Goal: Answer question/provide support: Share knowledge or assist other users

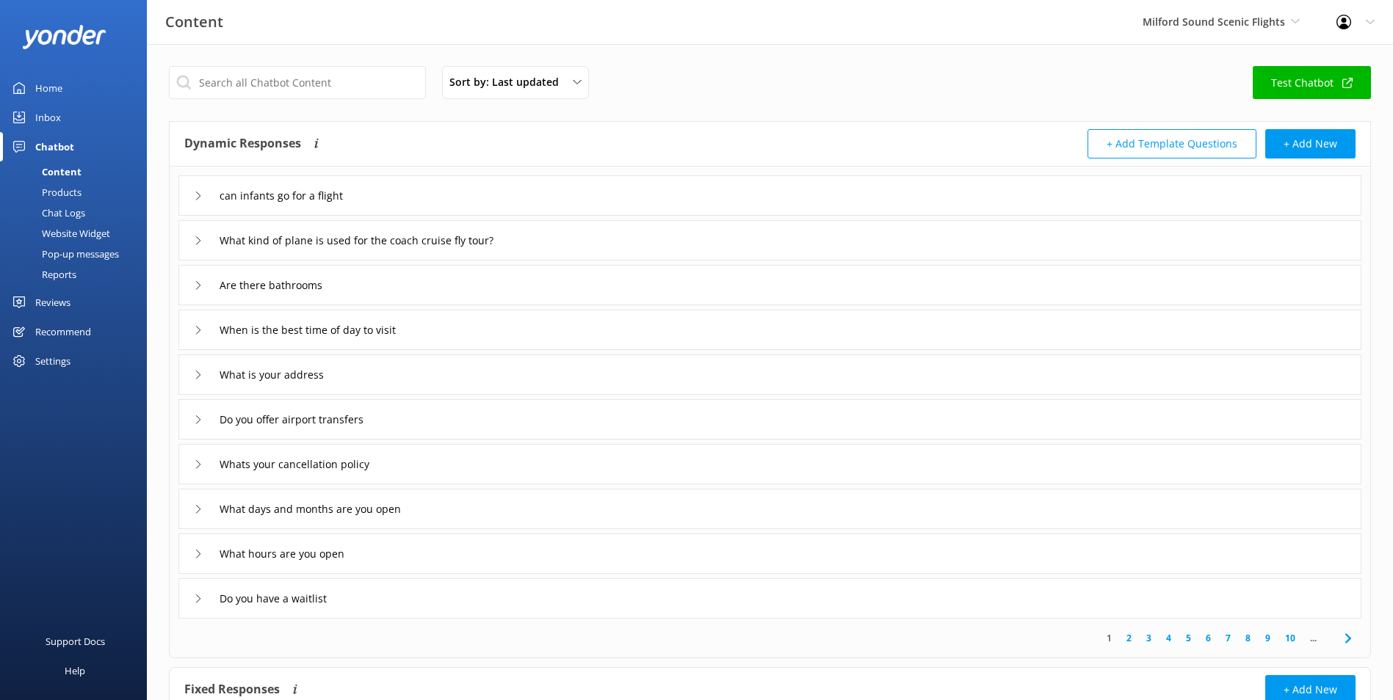
click at [54, 109] on div "Inbox" at bounding box center [48, 117] width 26 height 29
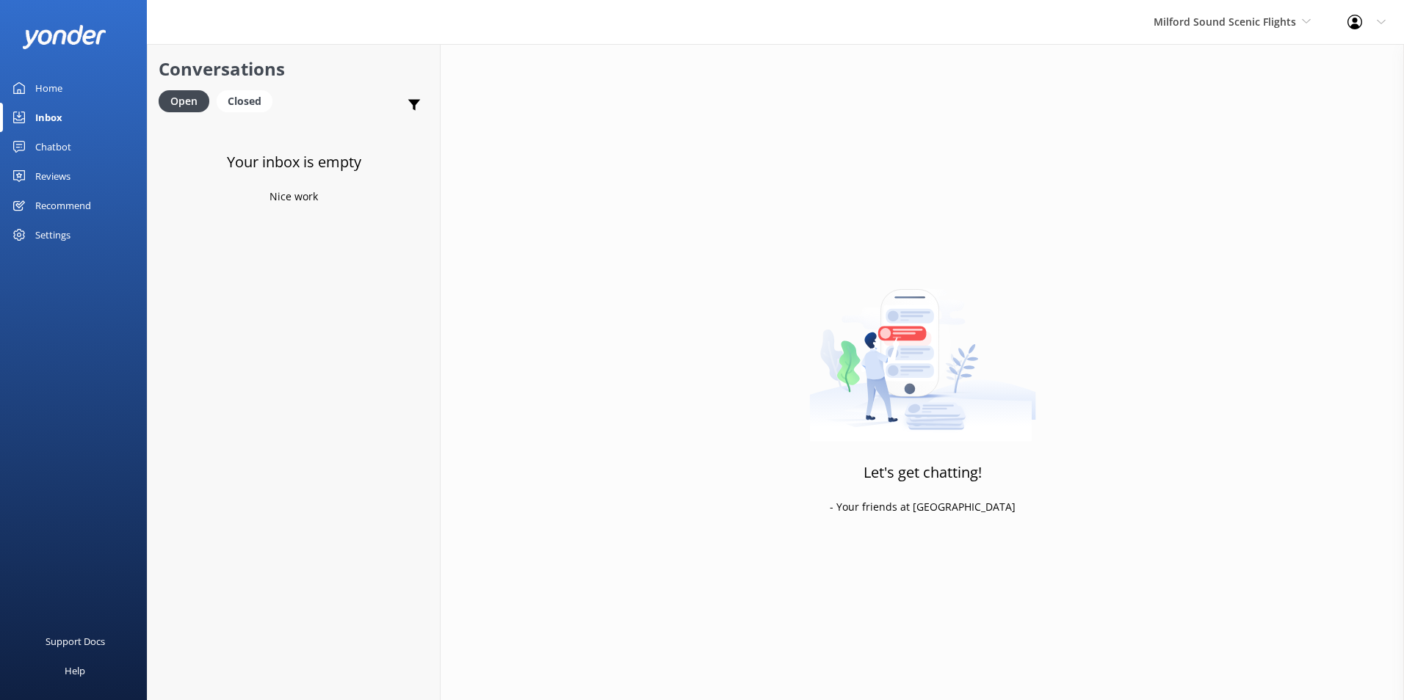
click at [18, 91] on icon at bounding box center [19, 88] width 12 height 12
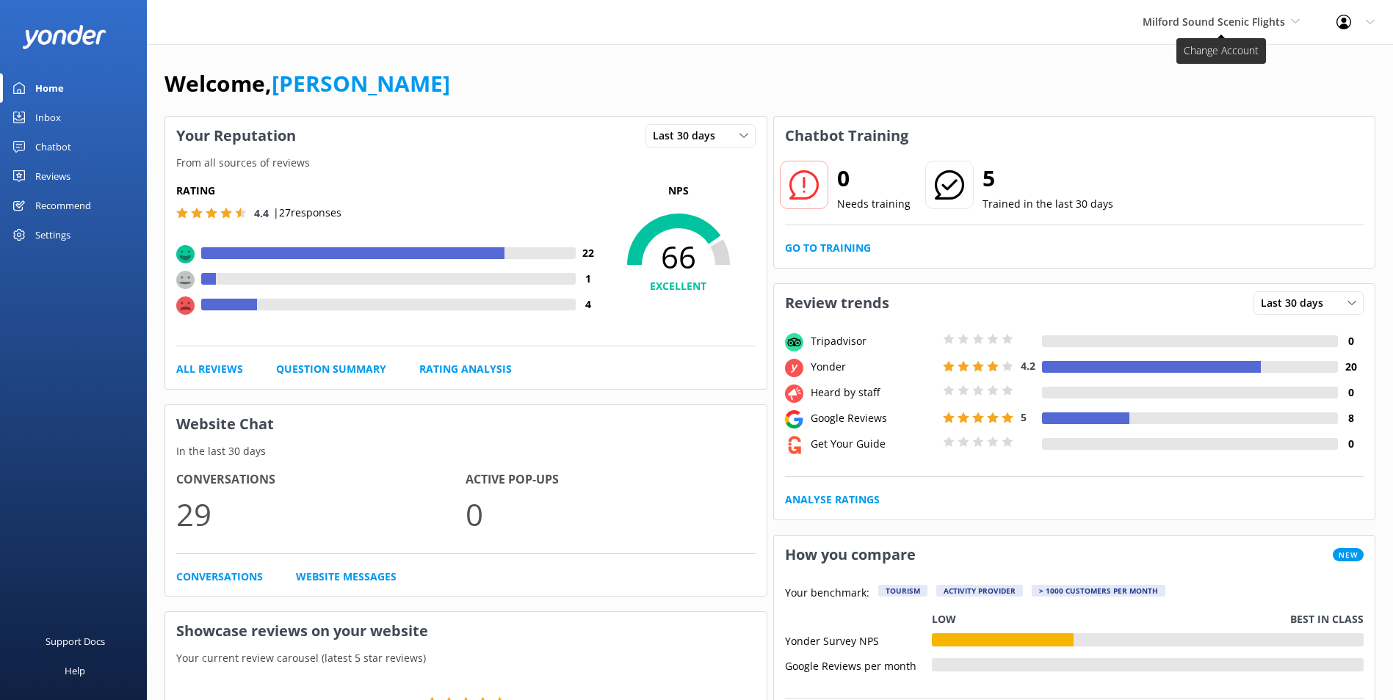
click at [1222, 28] on span "Milford Sound Scenic Flights" at bounding box center [1213, 22] width 142 height 14
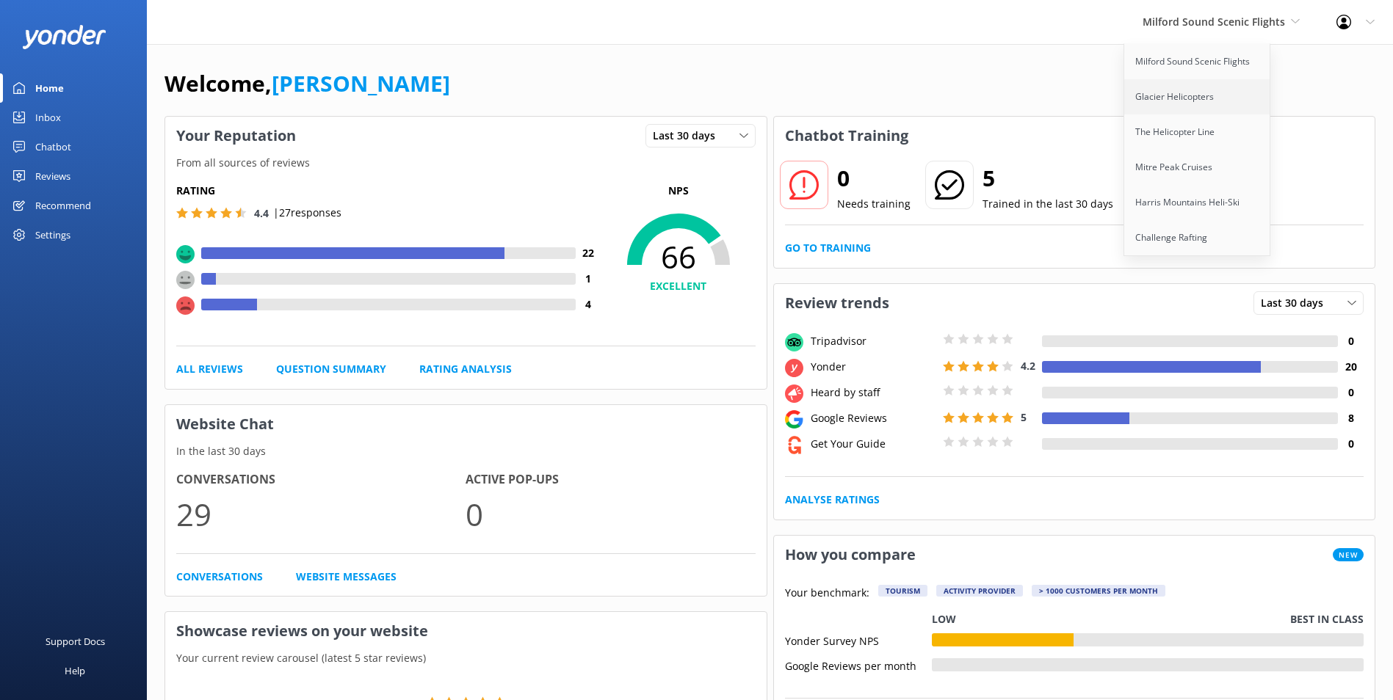
click at [1185, 101] on link "Glacier Helicopters" at bounding box center [1197, 96] width 147 height 35
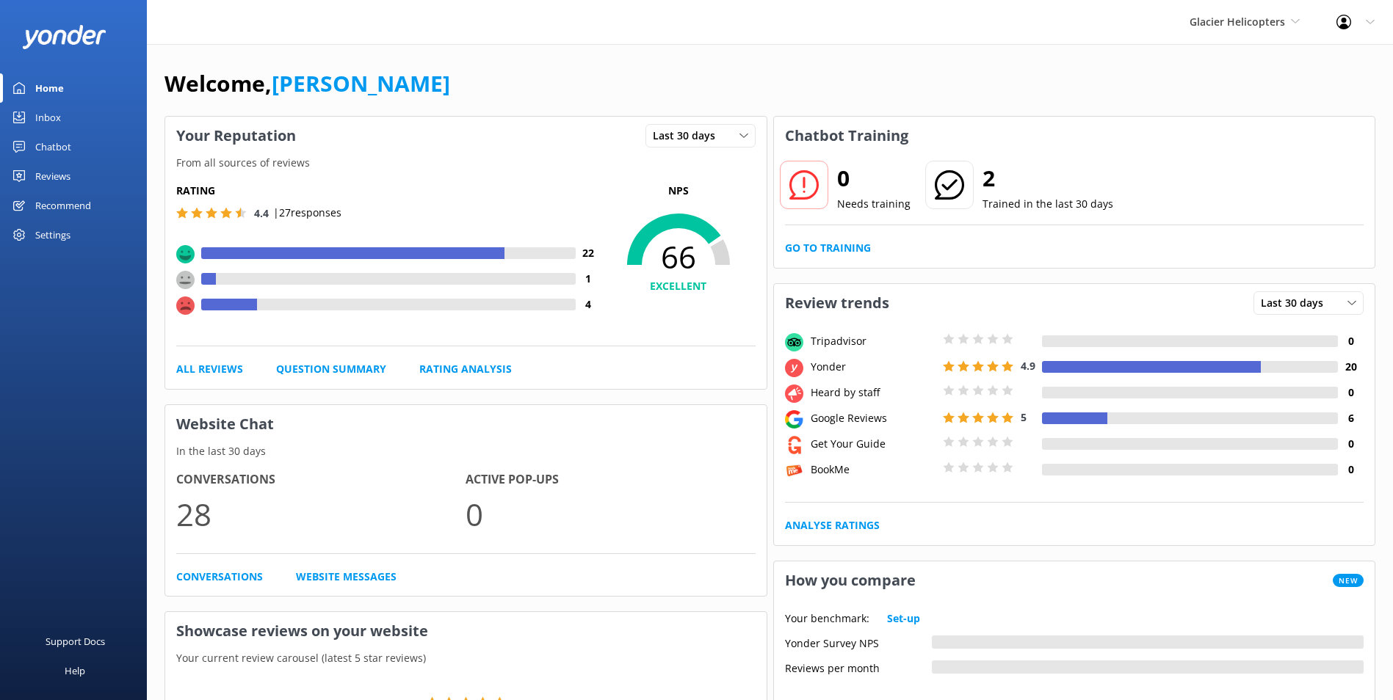
click at [56, 115] on div "Inbox" at bounding box center [48, 117] width 26 height 29
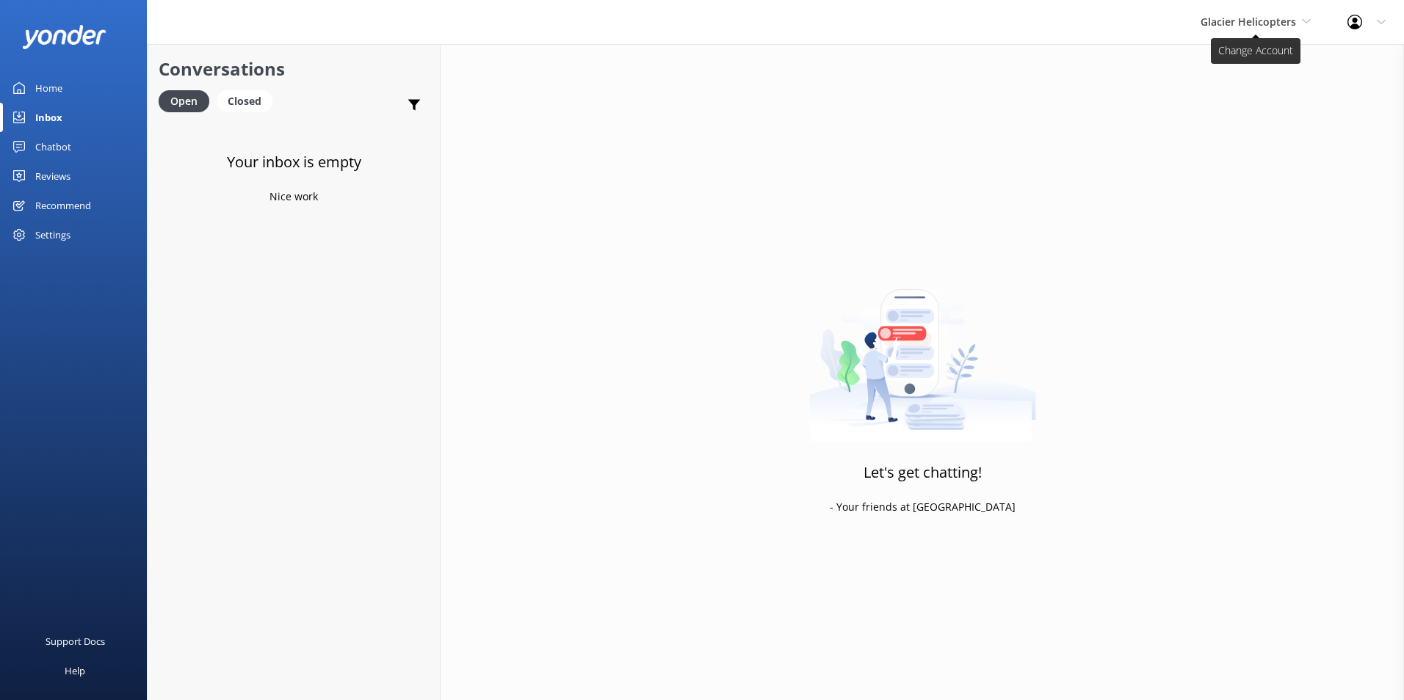
click at [1279, 28] on span "Glacier Helicopters" at bounding box center [1247, 22] width 95 height 14
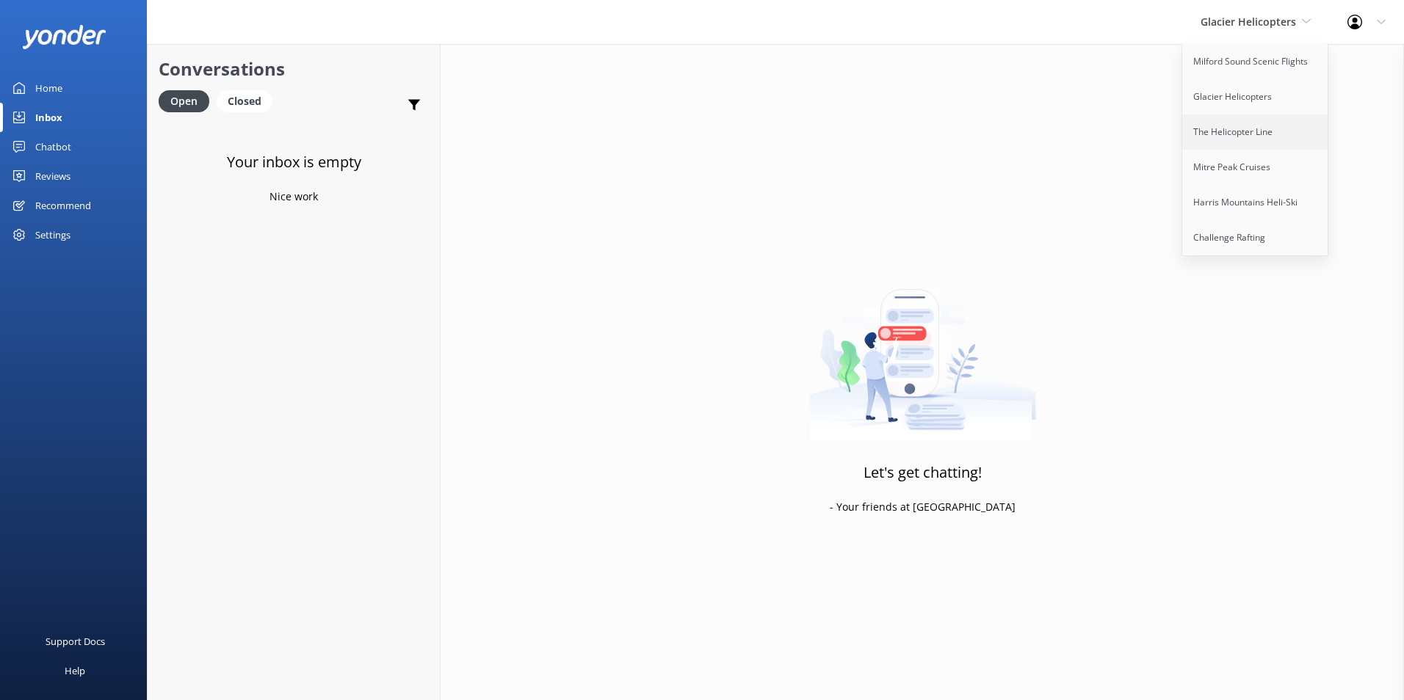
click at [1262, 139] on link "The Helicopter Line" at bounding box center [1255, 132] width 147 height 35
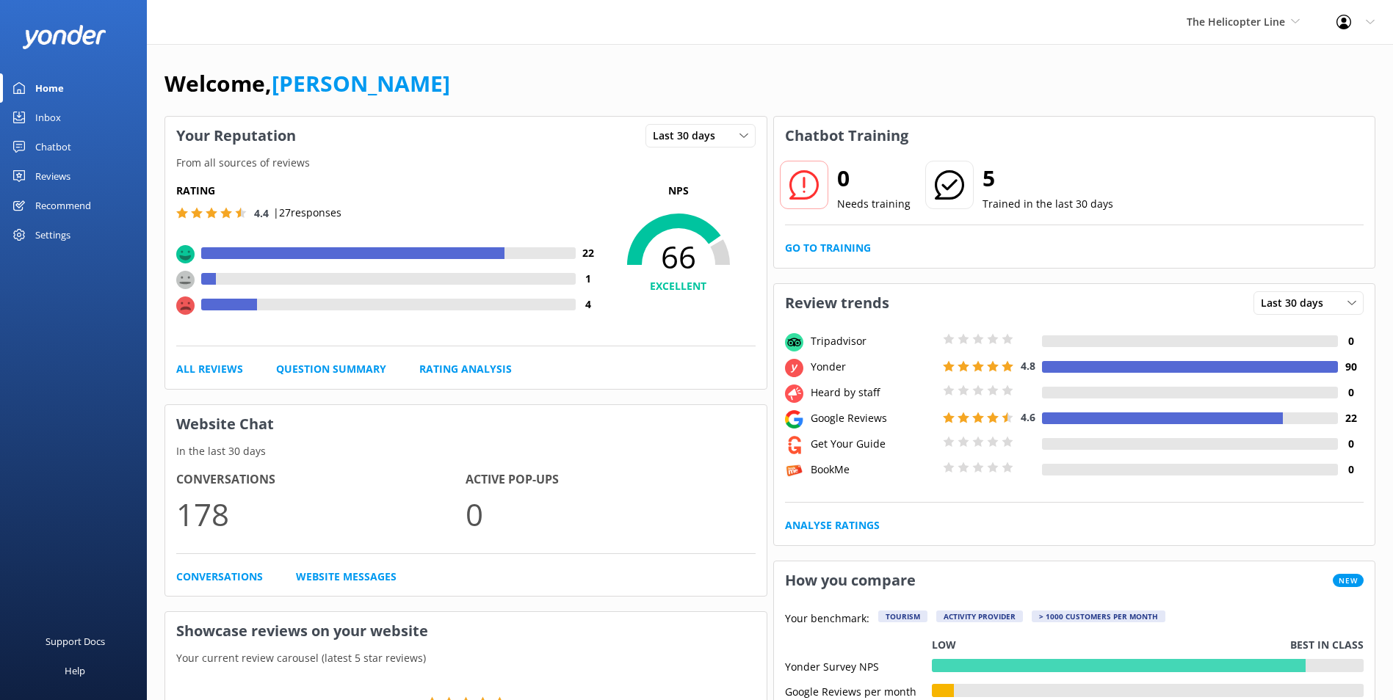
click at [65, 117] on link "Inbox" at bounding box center [73, 117] width 147 height 29
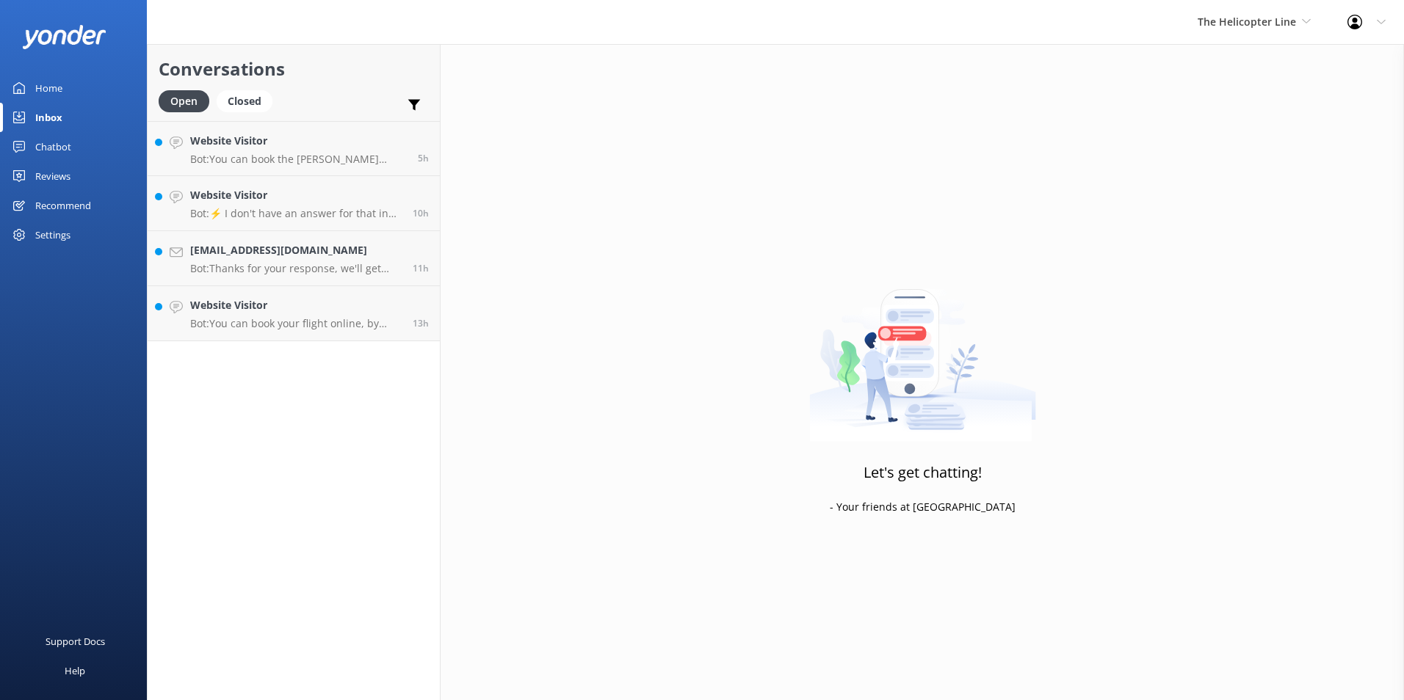
click at [56, 86] on div "Home" at bounding box center [48, 87] width 27 height 29
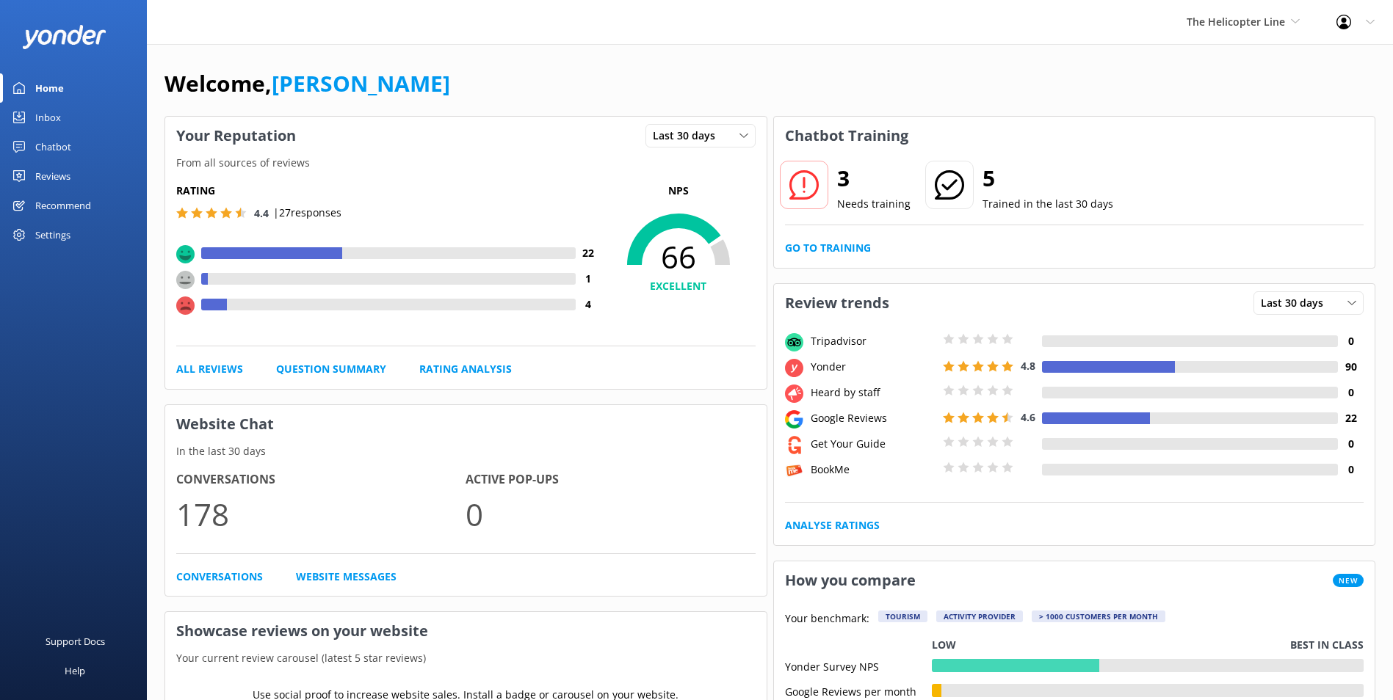
click at [65, 115] on link "Inbox" at bounding box center [73, 117] width 147 height 29
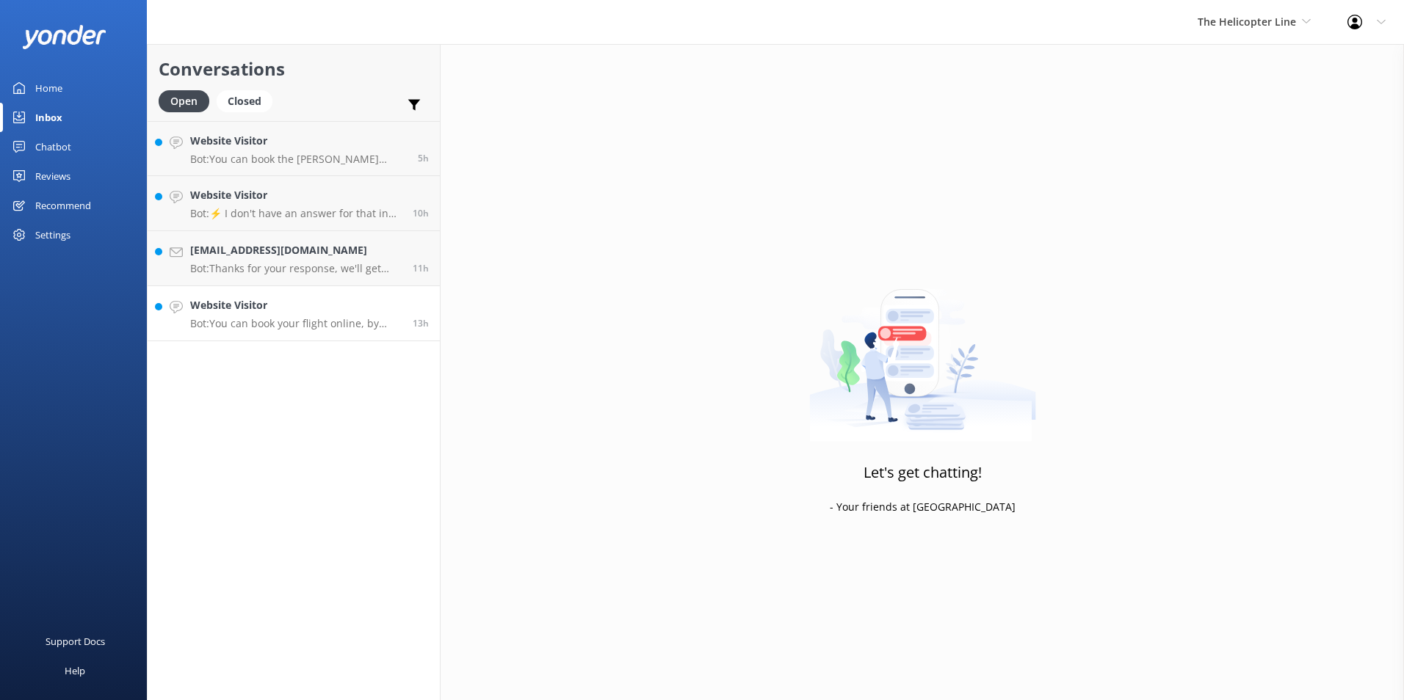
click at [330, 319] on p "Bot: You can book your flight online, by phone, or via email. View availability…" at bounding box center [295, 323] width 211 height 13
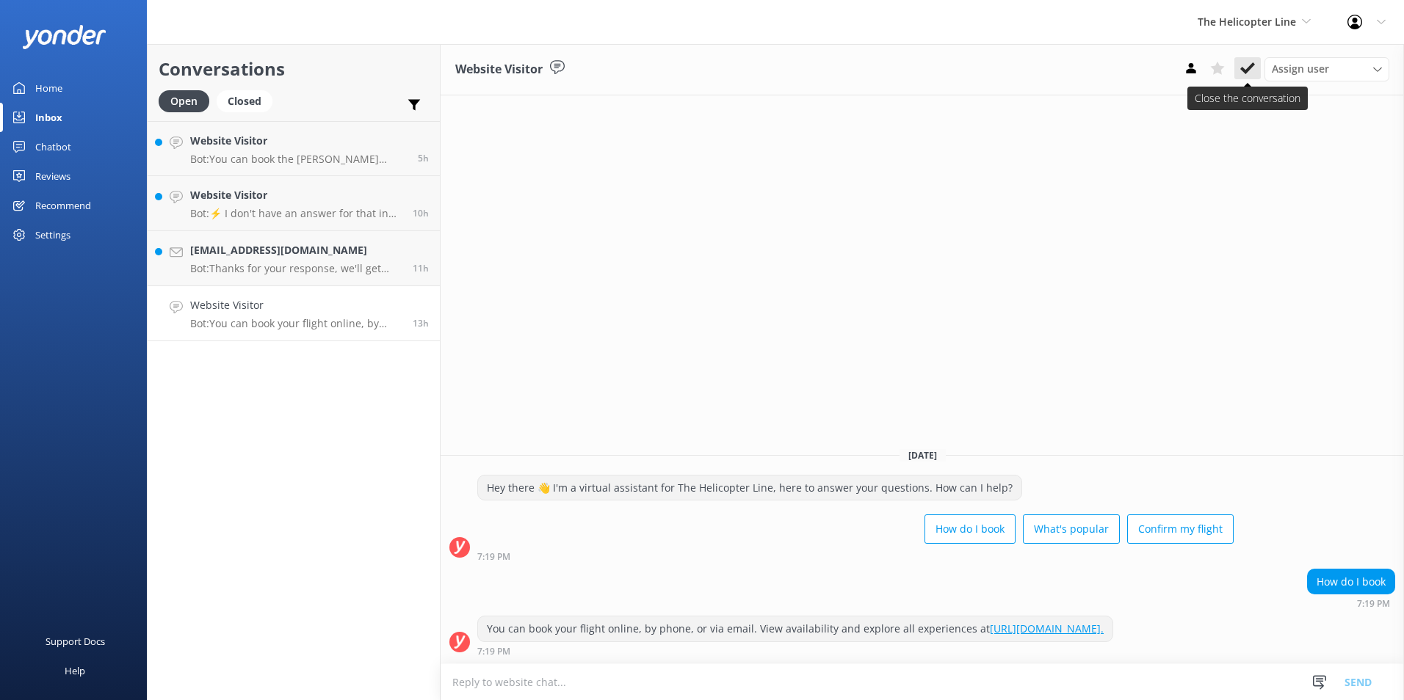
click at [1247, 63] on icon at bounding box center [1247, 68] width 15 height 15
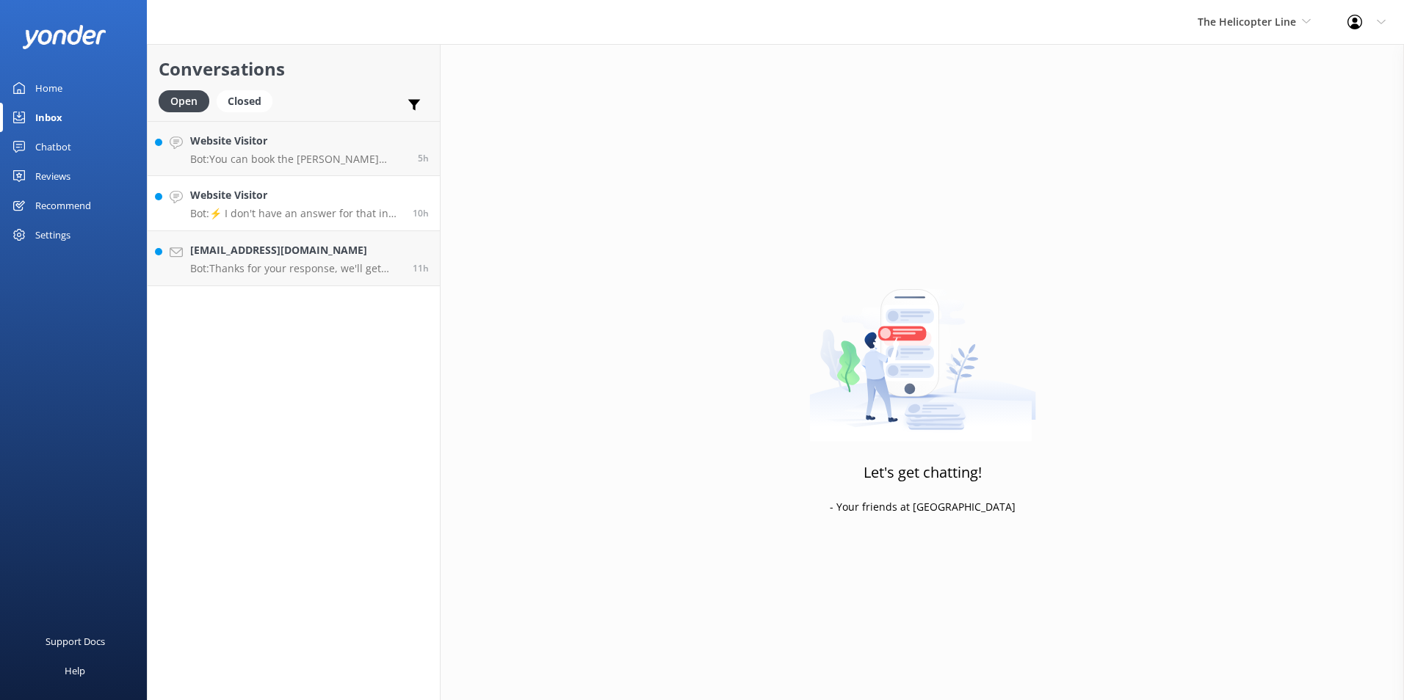
click at [361, 195] on h4 "Website Visitor" at bounding box center [295, 195] width 211 height 16
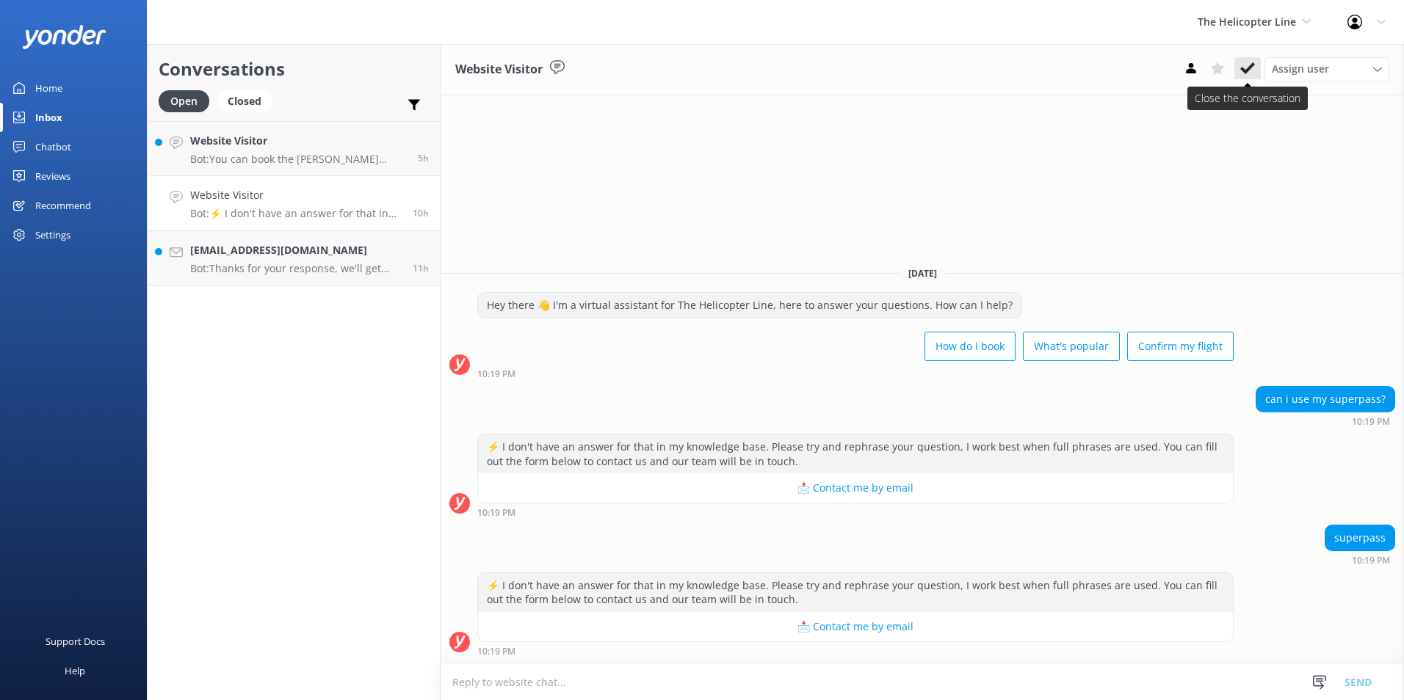
click at [1251, 69] on icon at bounding box center [1247, 68] width 15 height 15
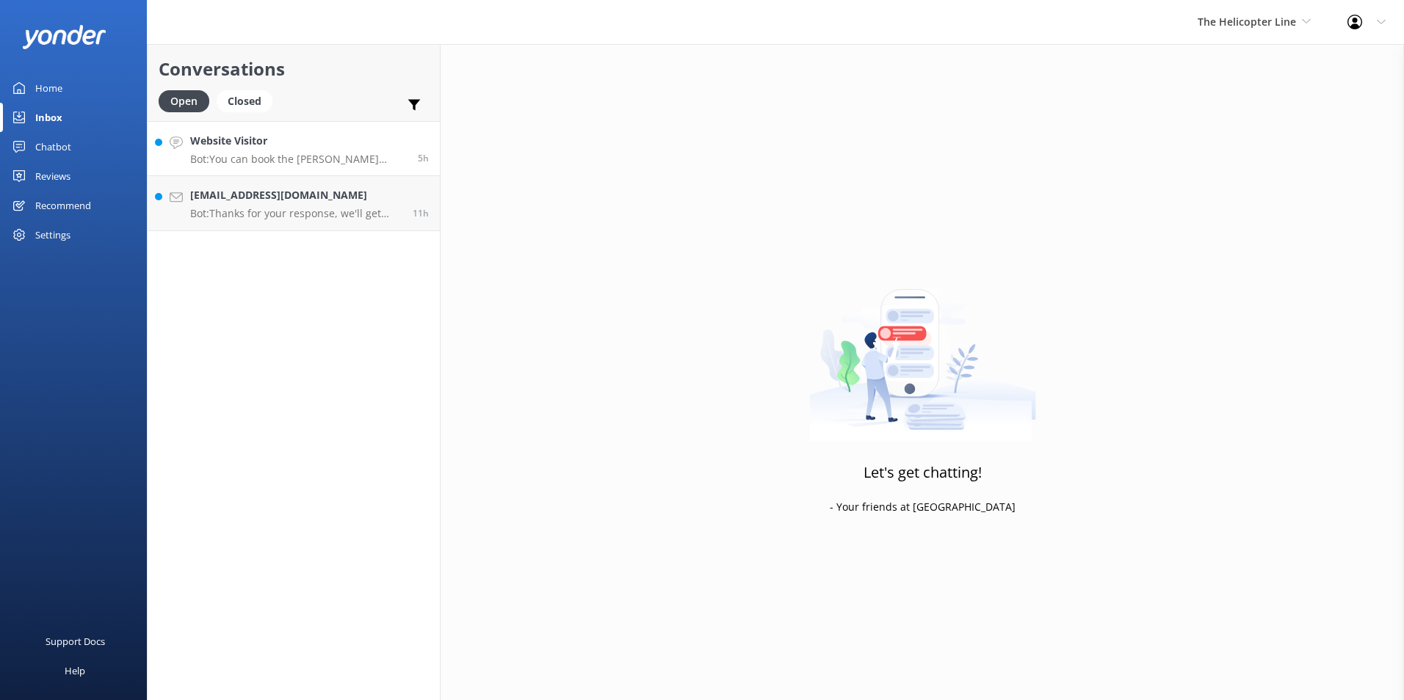
click at [279, 155] on p "Bot: You can book the [PERSON_NAME] [PERSON_NAME] Glacier Heli Hike online at […" at bounding box center [298, 159] width 217 height 13
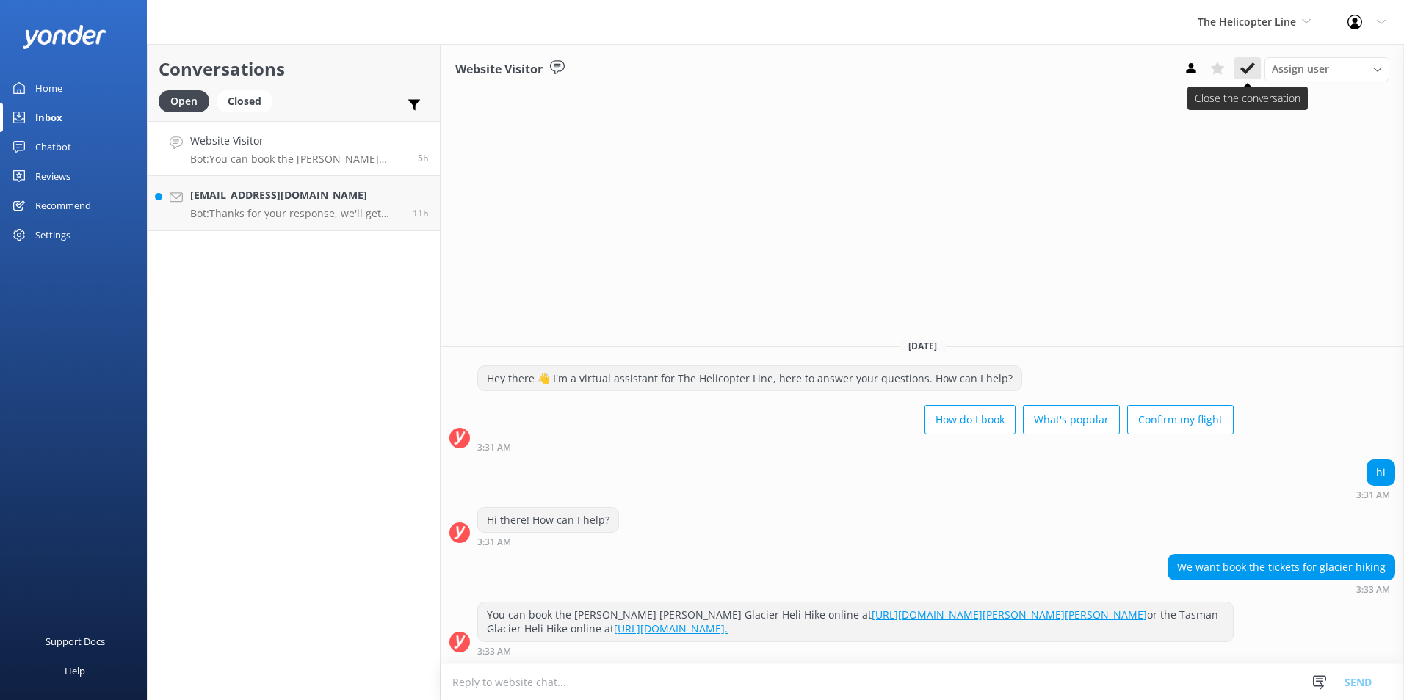
click at [1245, 73] on use at bounding box center [1247, 68] width 15 height 12
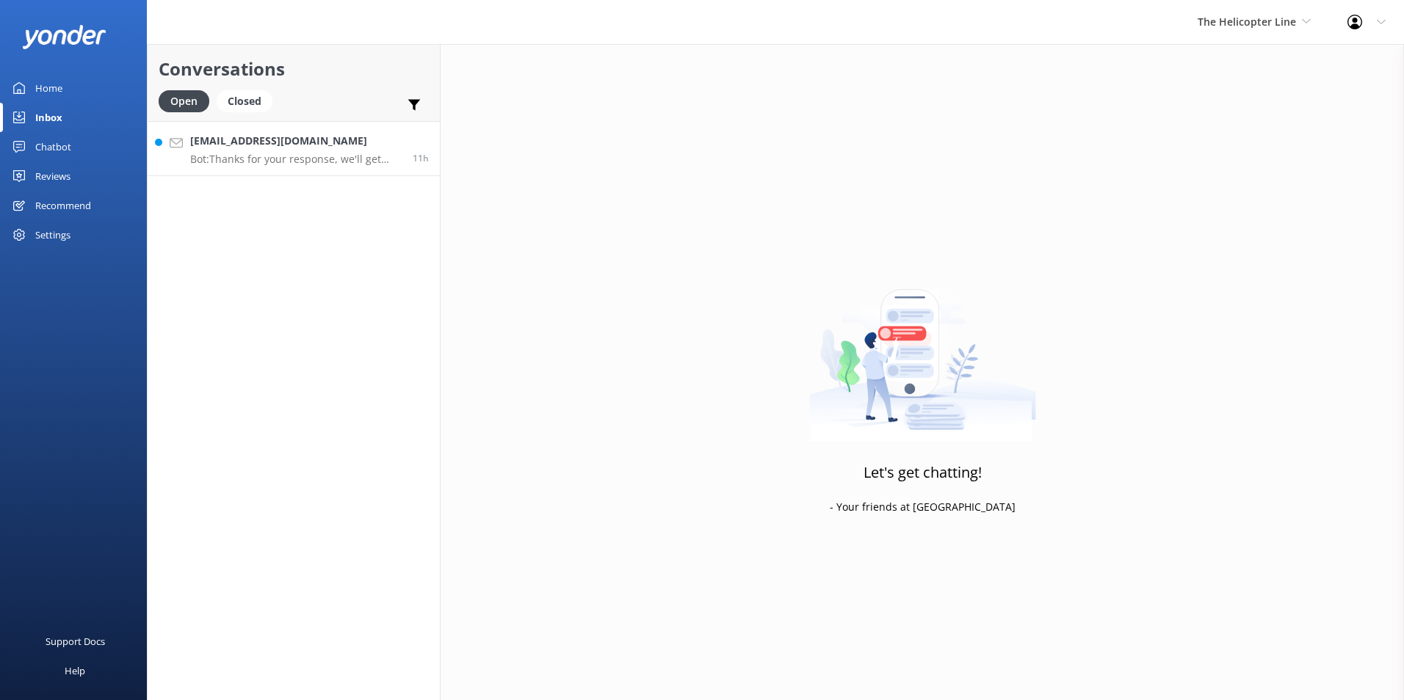
click at [361, 155] on p "Bot: Thanks for your response, we'll get back to you as soon as we can during o…" at bounding box center [295, 159] width 211 height 13
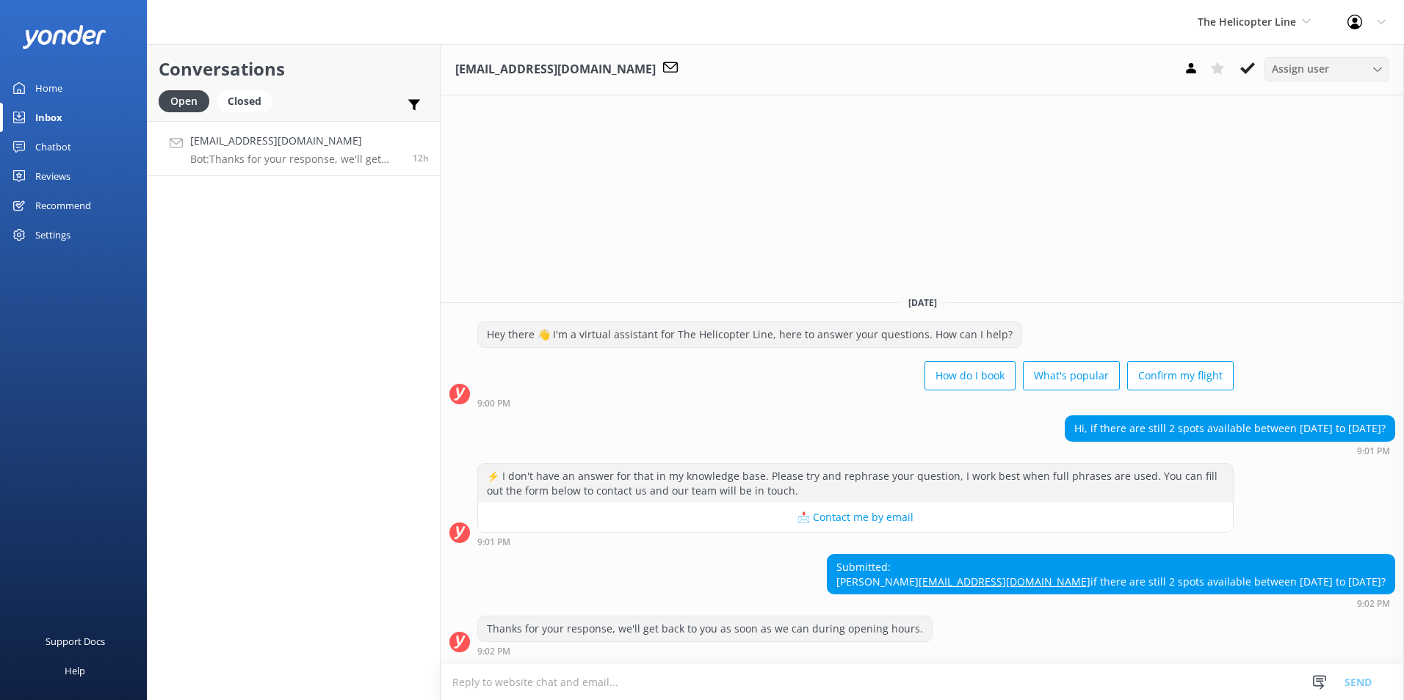
click at [1330, 75] on div "Assign user" at bounding box center [1326, 69] width 117 height 16
click at [1327, 185] on div "Central Reservations" at bounding box center [1316, 188] width 89 height 15
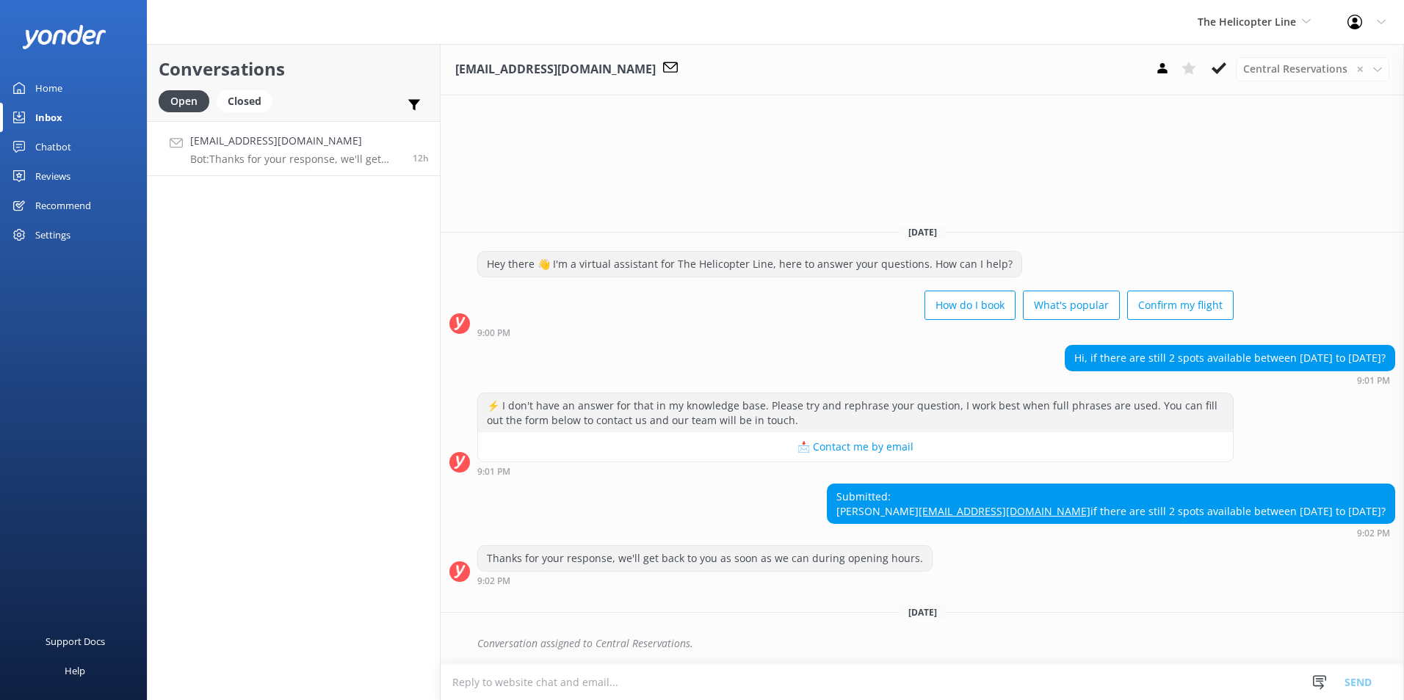
click at [1274, 37] on div "The Helicopter Line Milford Sound Scenic Flights Glacier Helicopters The Helico…" at bounding box center [1254, 22] width 150 height 44
click at [1279, 163] on link "Mitre Peak Cruises" at bounding box center [1252, 167] width 147 height 35
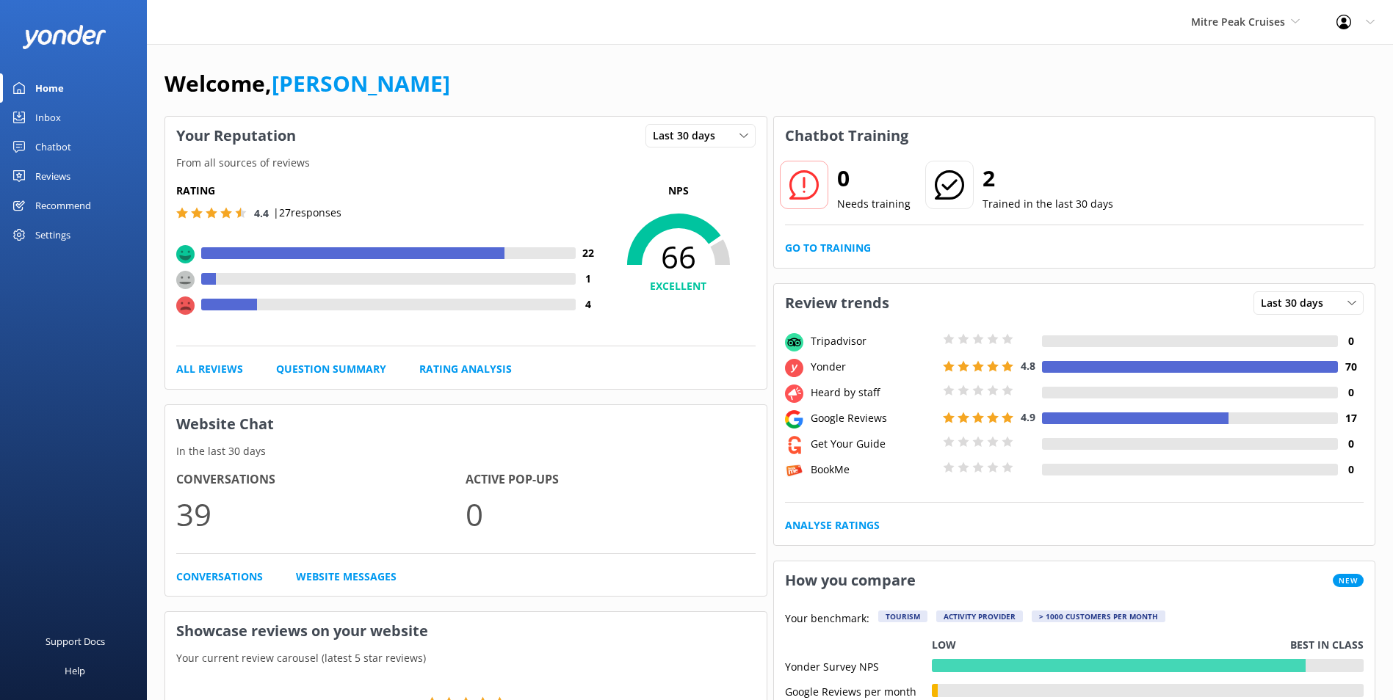
click at [56, 116] on div "Inbox" at bounding box center [48, 117] width 26 height 29
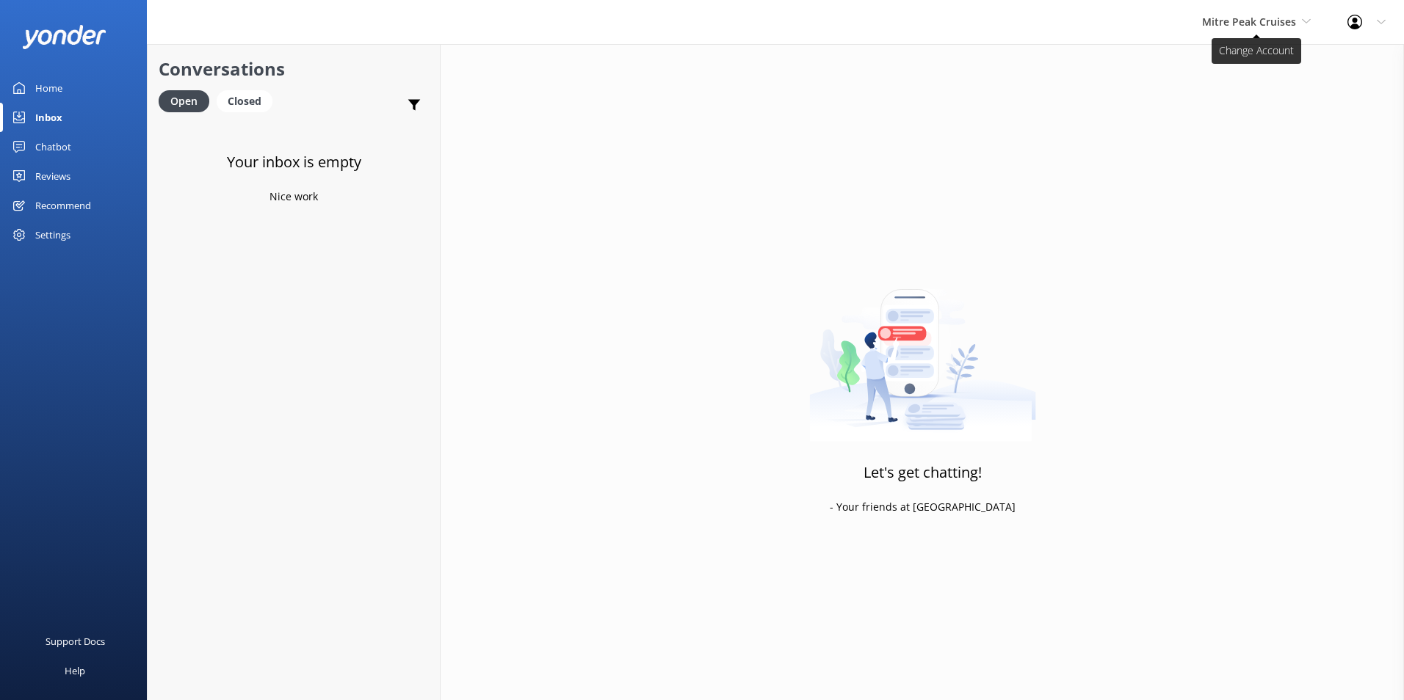
click at [1265, 18] on span "Mitre Peak Cruises" at bounding box center [1249, 22] width 94 height 14
click at [1267, 205] on link "Harris Mountains Heli-Ski" at bounding box center [1256, 202] width 147 height 35
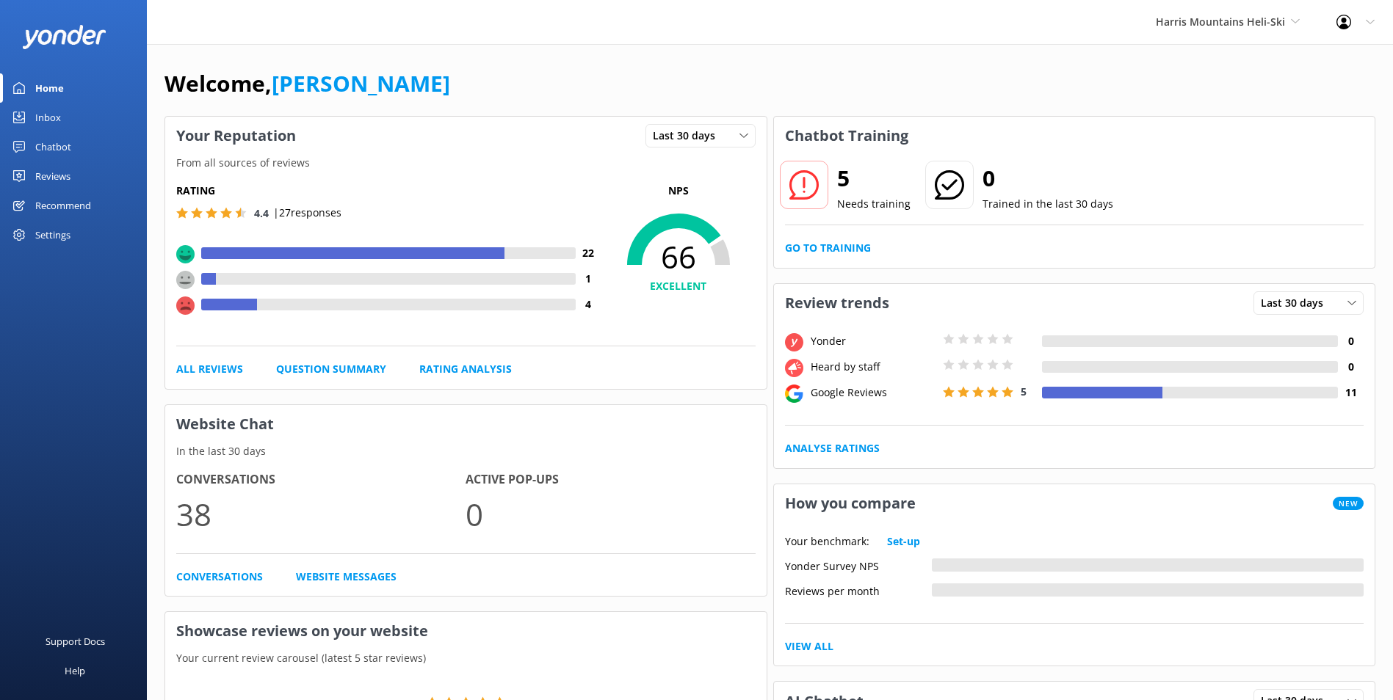
click at [80, 151] on link "Chatbot" at bounding box center [73, 146] width 147 height 29
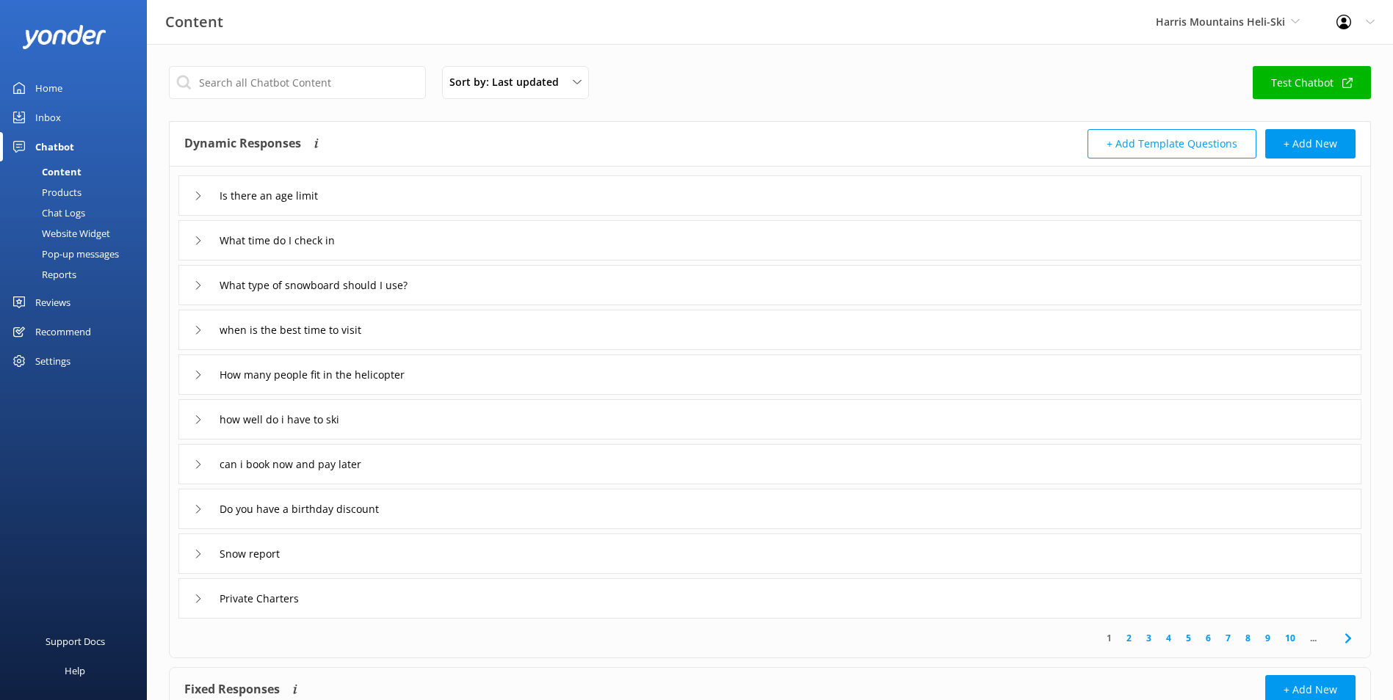
click at [102, 106] on link "Inbox" at bounding box center [73, 117] width 147 height 29
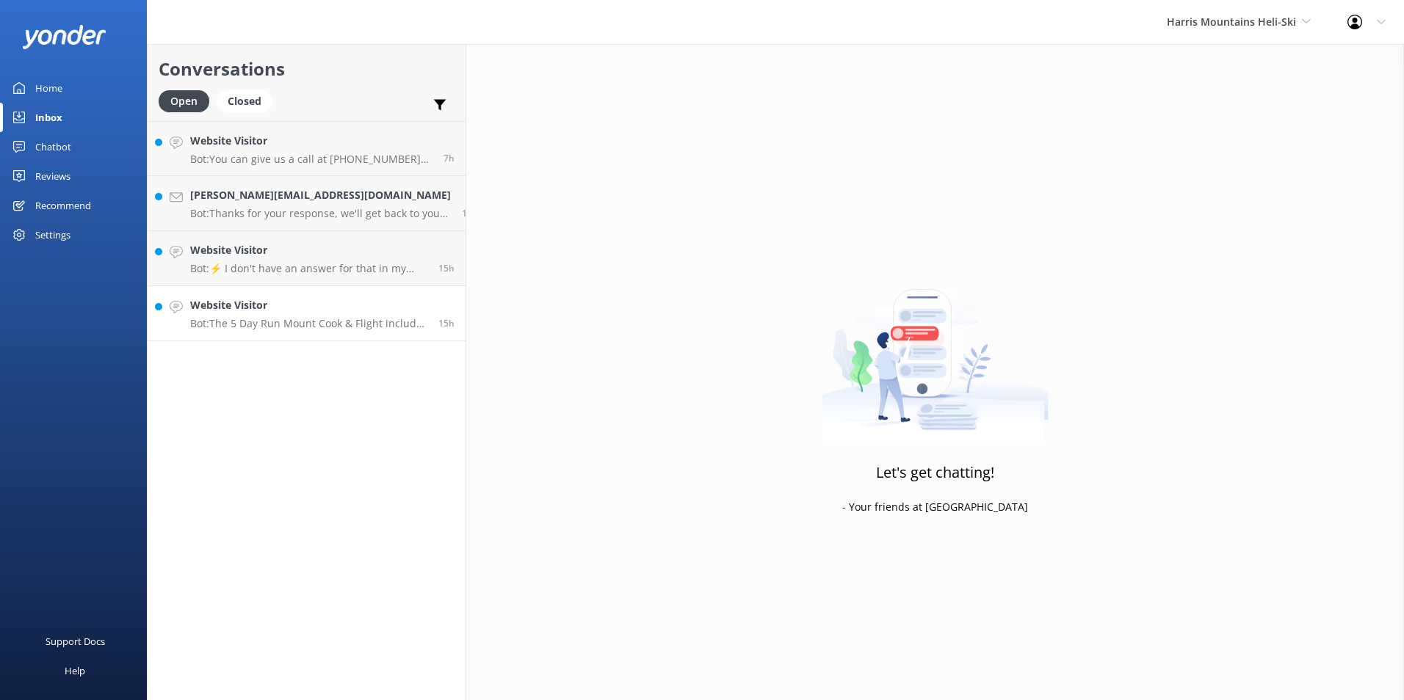
click at [350, 305] on h4 "Website Visitor" at bounding box center [308, 305] width 237 height 16
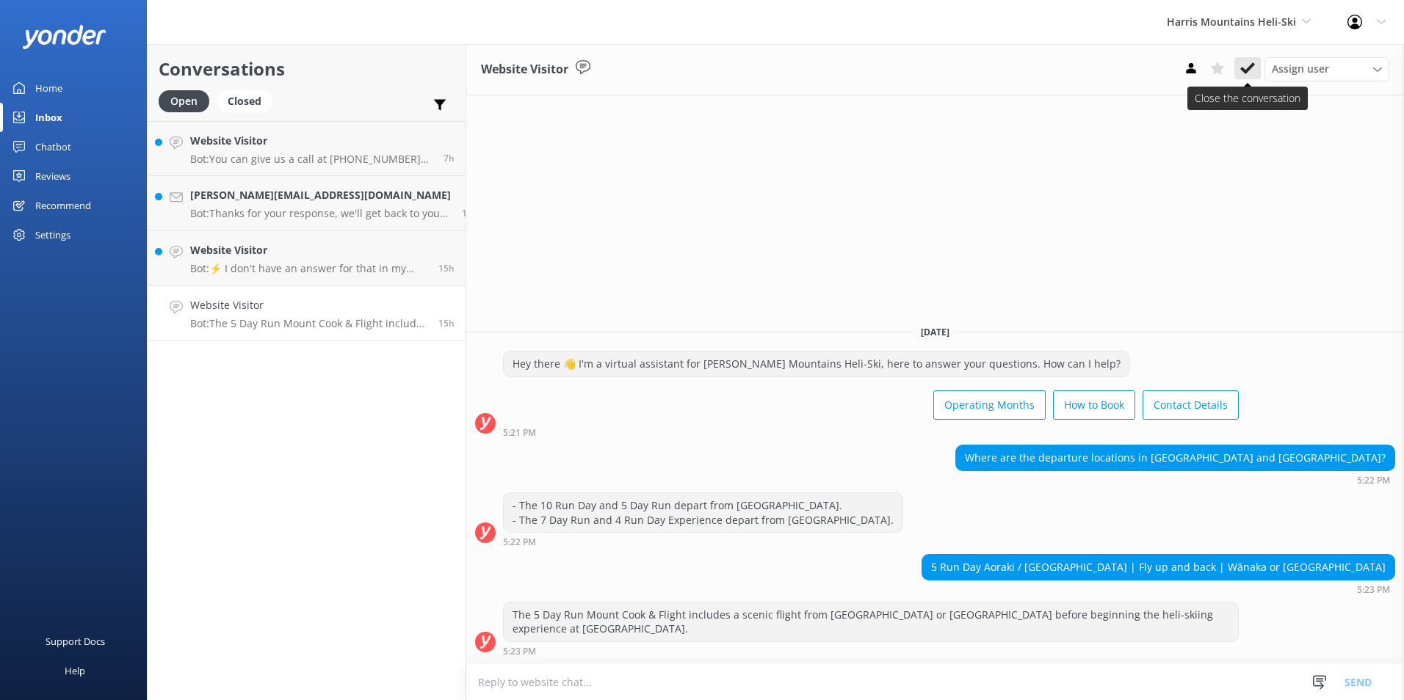
click at [1241, 73] on icon at bounding box center [1247, 68] width 15 height 15
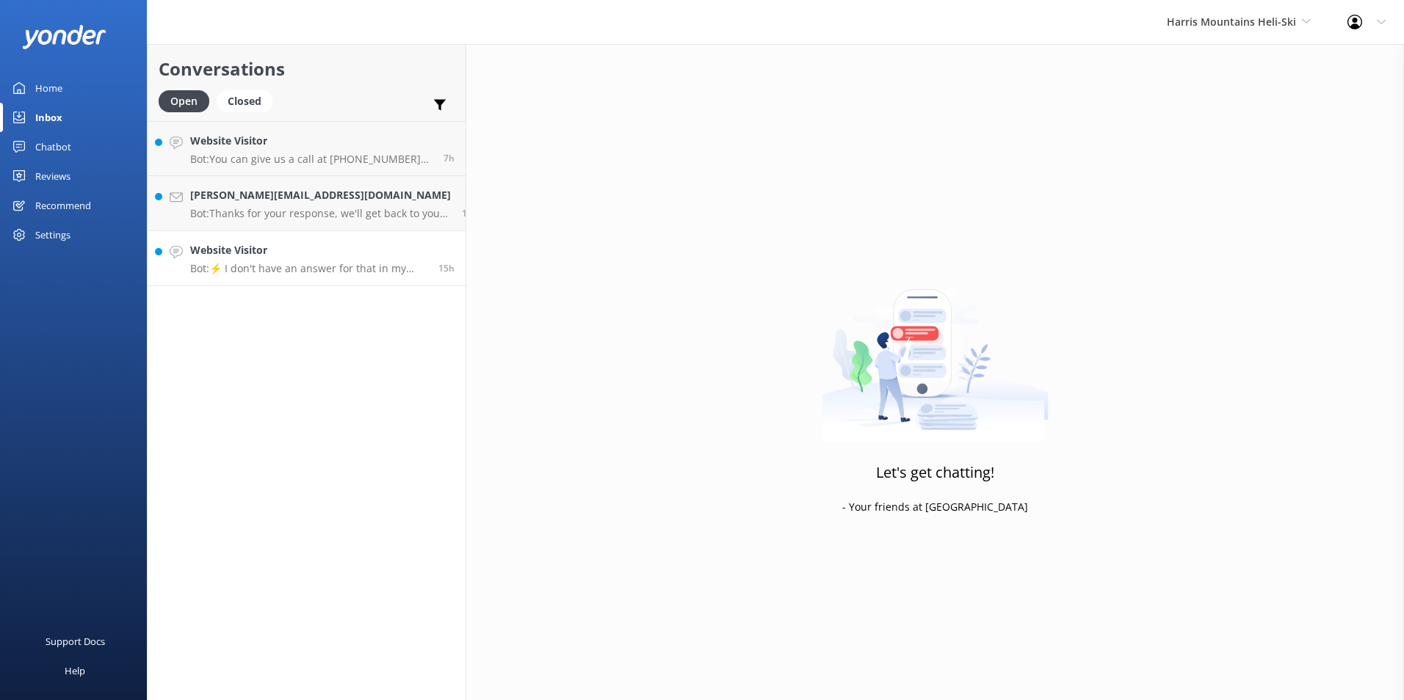
click at [213, 258] on h4 "Website Visitor" at bounding box center [308, 250] width 237 height 16
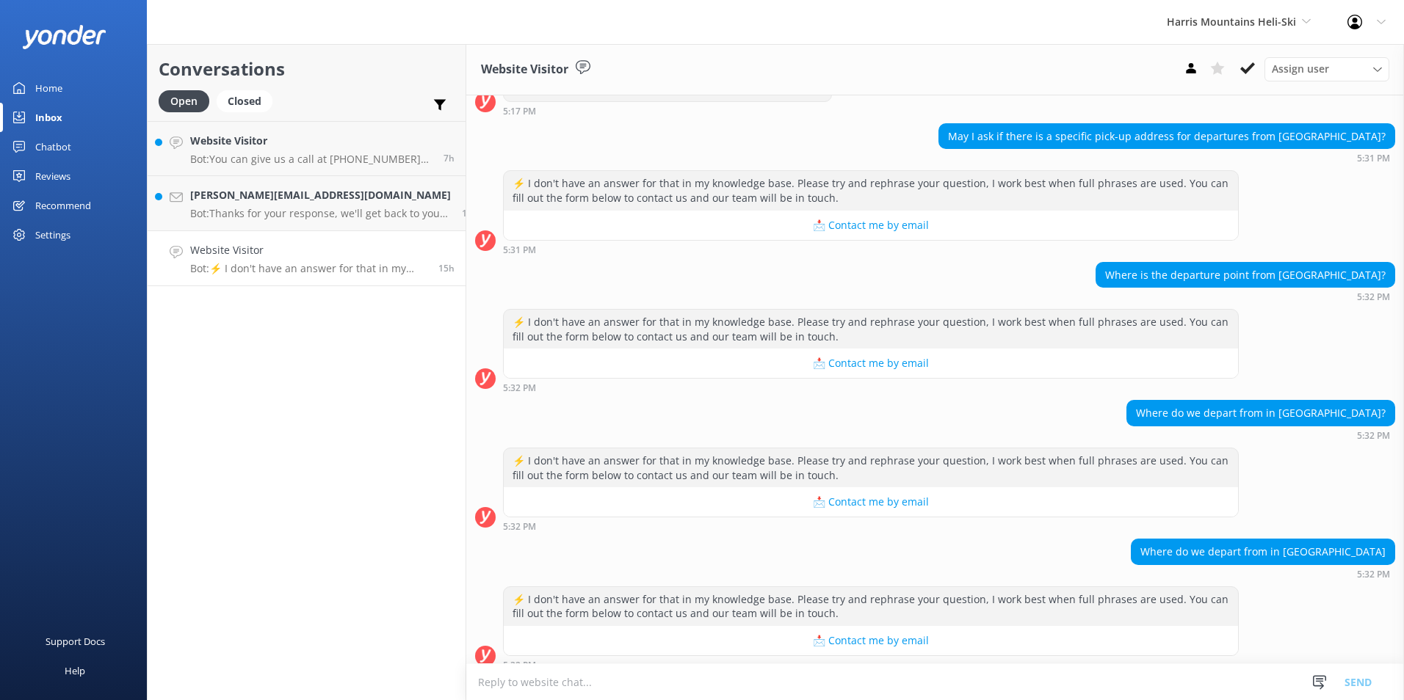
scroll to position [214, 0]
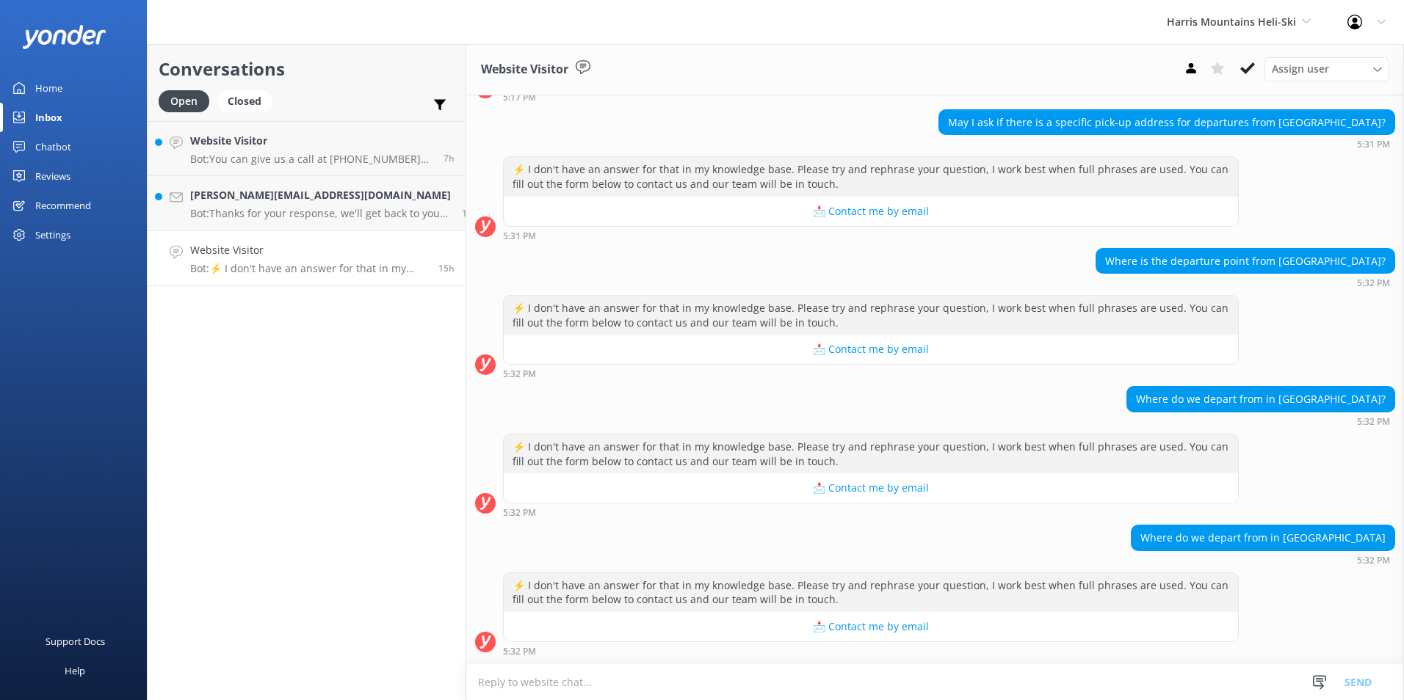
click at [75, 87] on link "Home" at bounding box center [73, 87] width 147 height 29
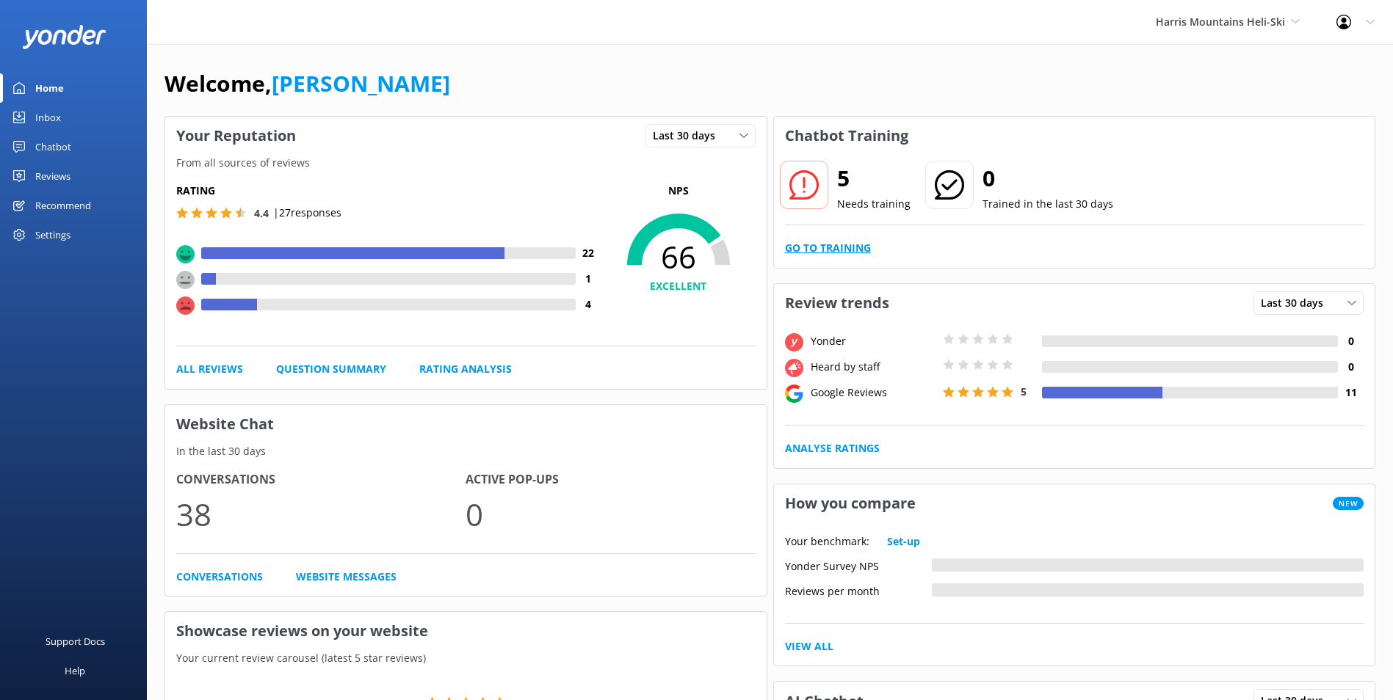
click at [830, 244] on link "Go to Training" at bounding box center [828, 248] width 86 height 16
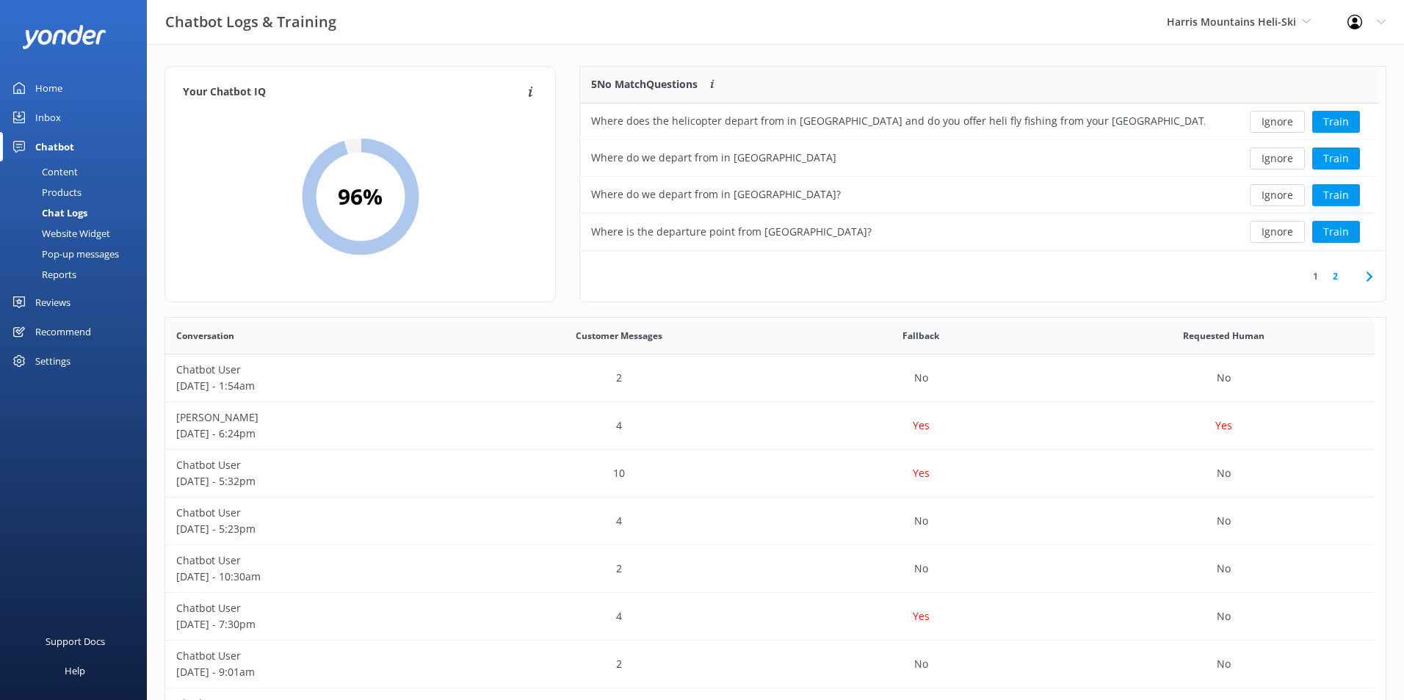
scroll to position [504, 1198]
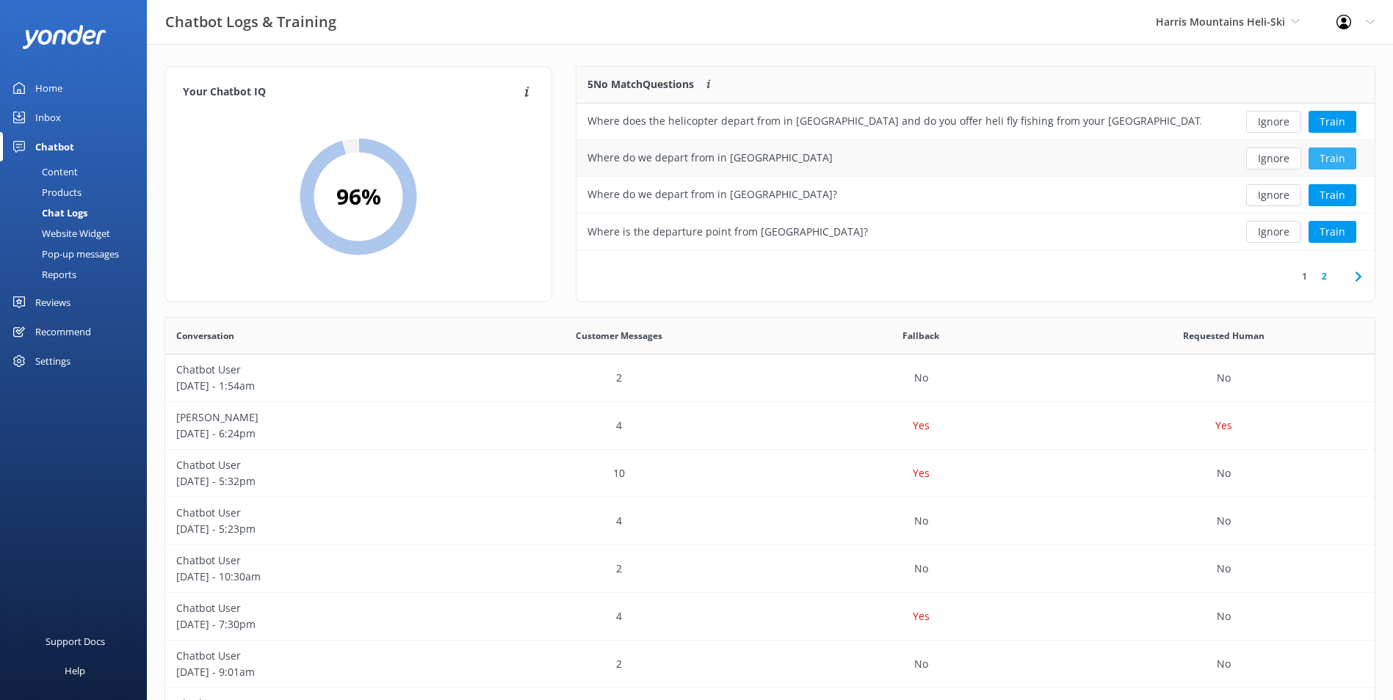
click at [1328, 153] on button "Train" at bounding box center [1332, 159] width 48 height 22
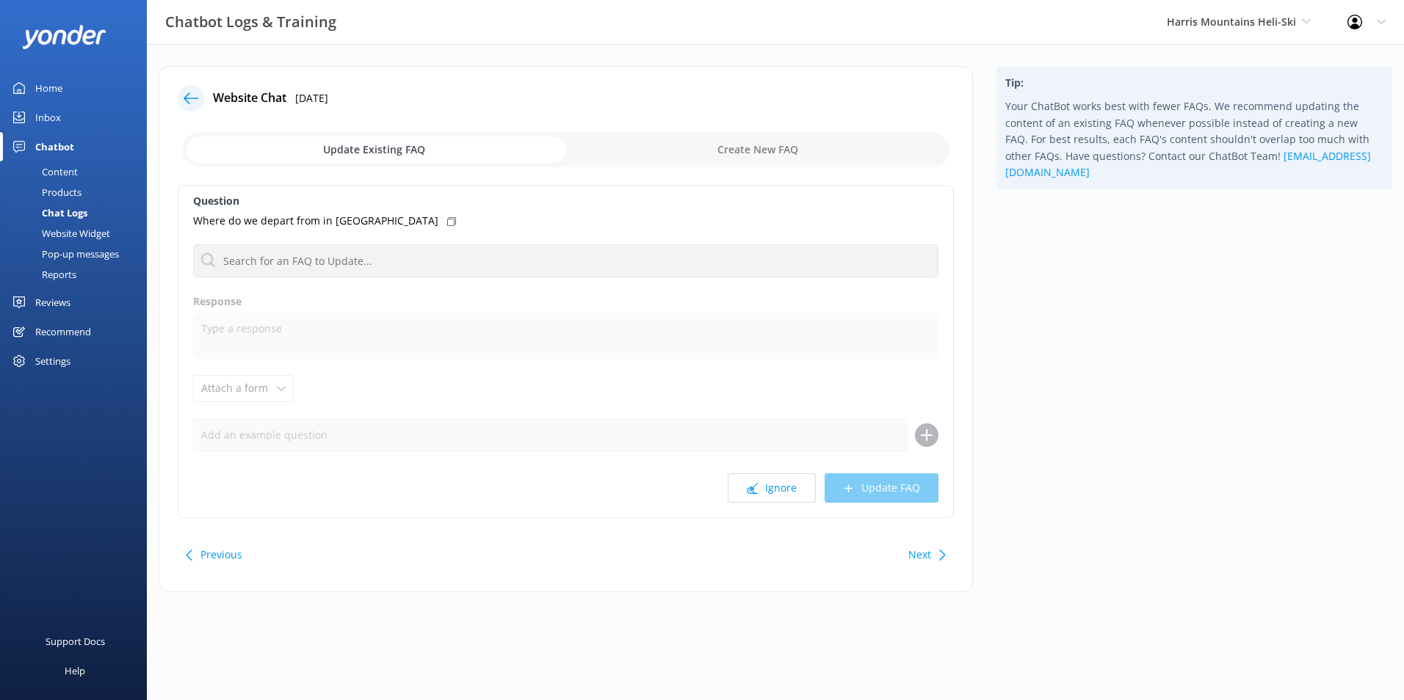
click at [335, 243] on div "Question Where do we depart from in [GEOGRAPHIC_DATA] No FAQs available Respons…" at bounding box center [566, 351] width 776 height 333
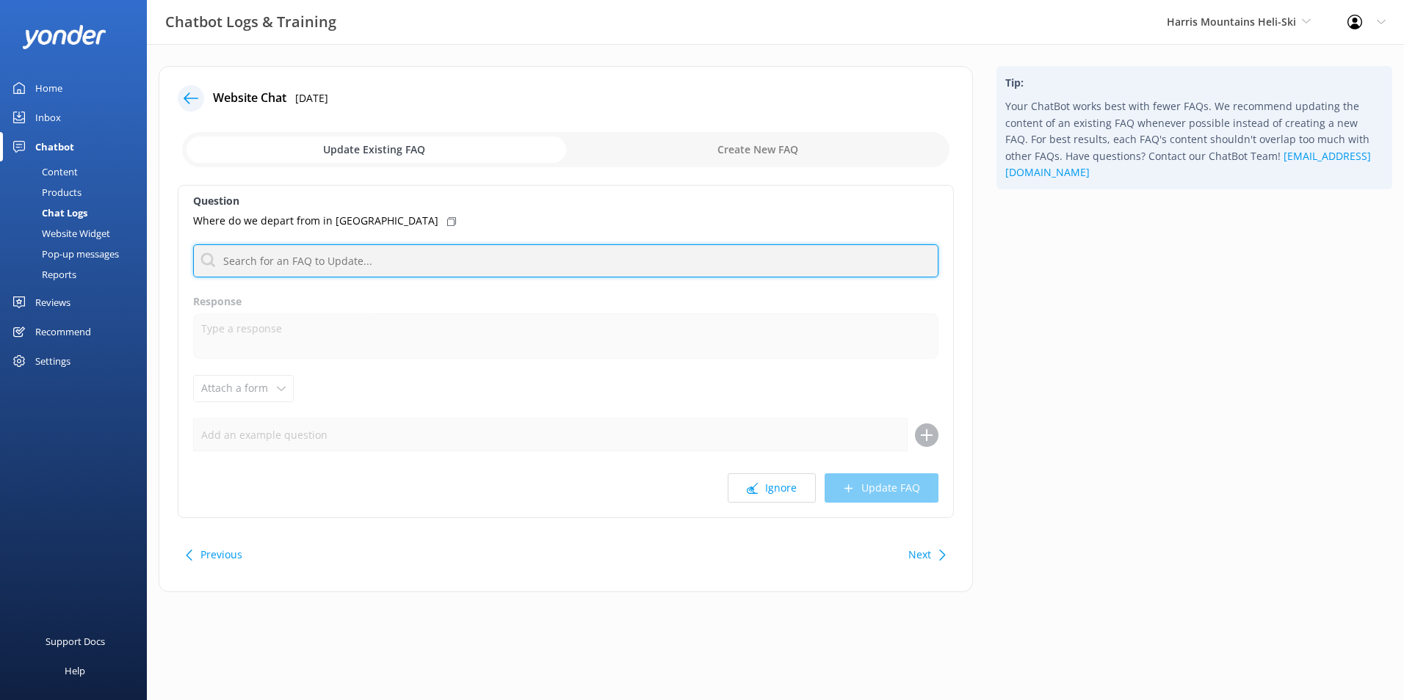
click at [344, 260] on input "text" at bounding box center [565, 260] width 745 height 33
click at [344, 261] on input "text" at bounding box center [565, 260] width 745 height 33
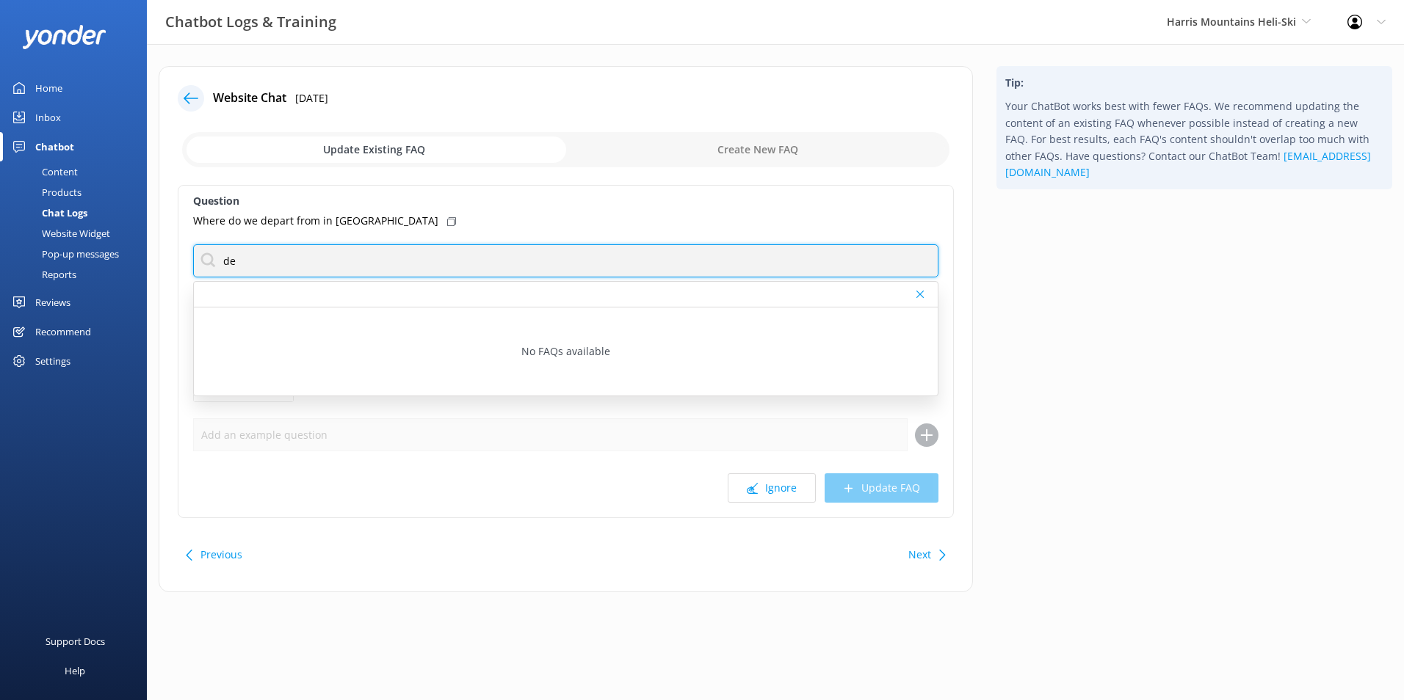
type input "d"
type input "Queenstown departures"
click at [540, 270] on input "Queenstown departures" at bounding box center [565, 260] width 745 height 33
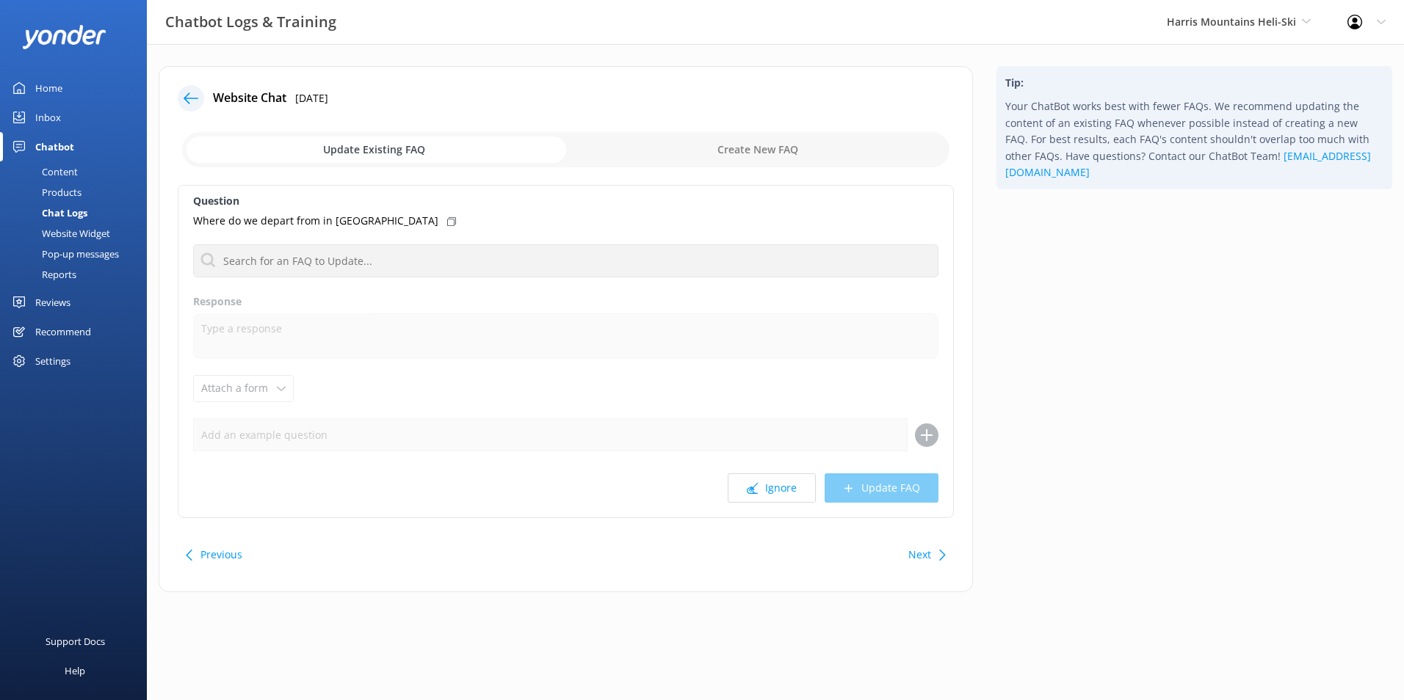
click at [479, 363] on div "Question Where do we depart from in [GEOGRAPHIC_DATA] No FAQs available Respons…" at bounding box center [566, 351] width 776 height 333
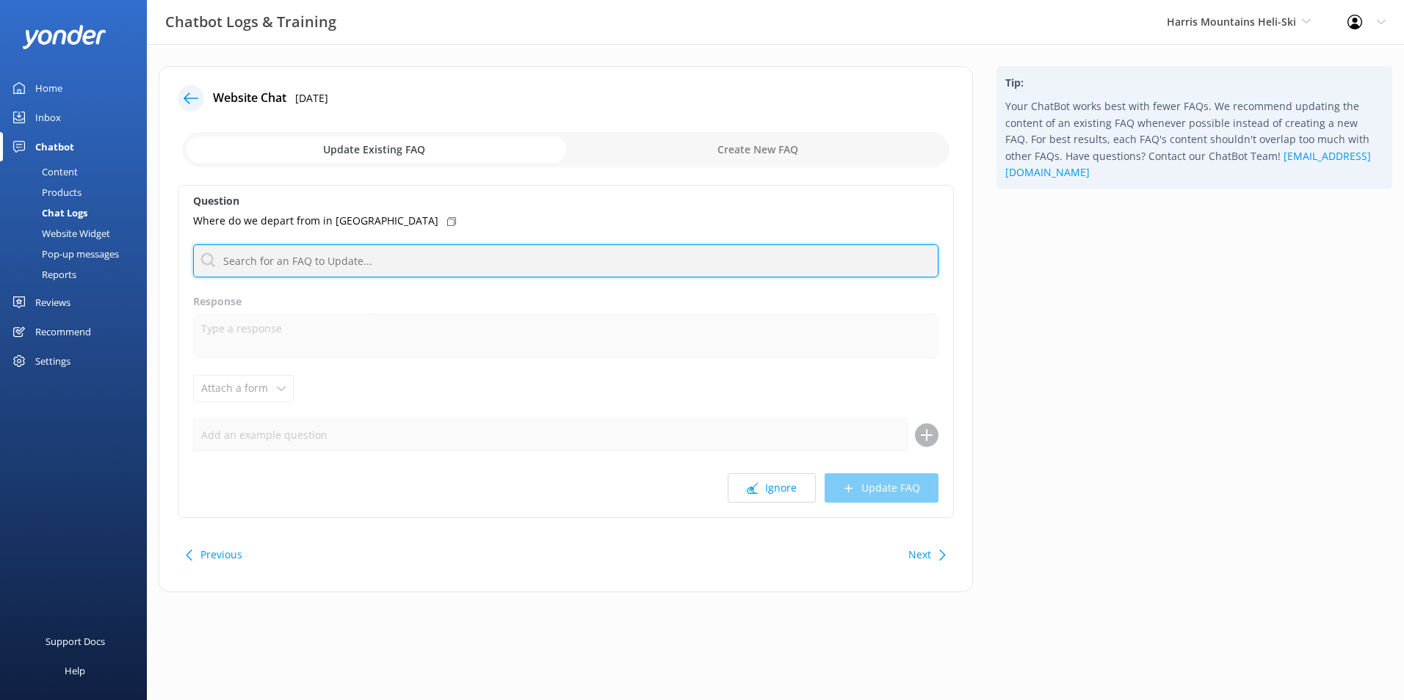
click at [498, 274] on input "text" at bounding box center [565, 260] width 745 height 33
type input "a"
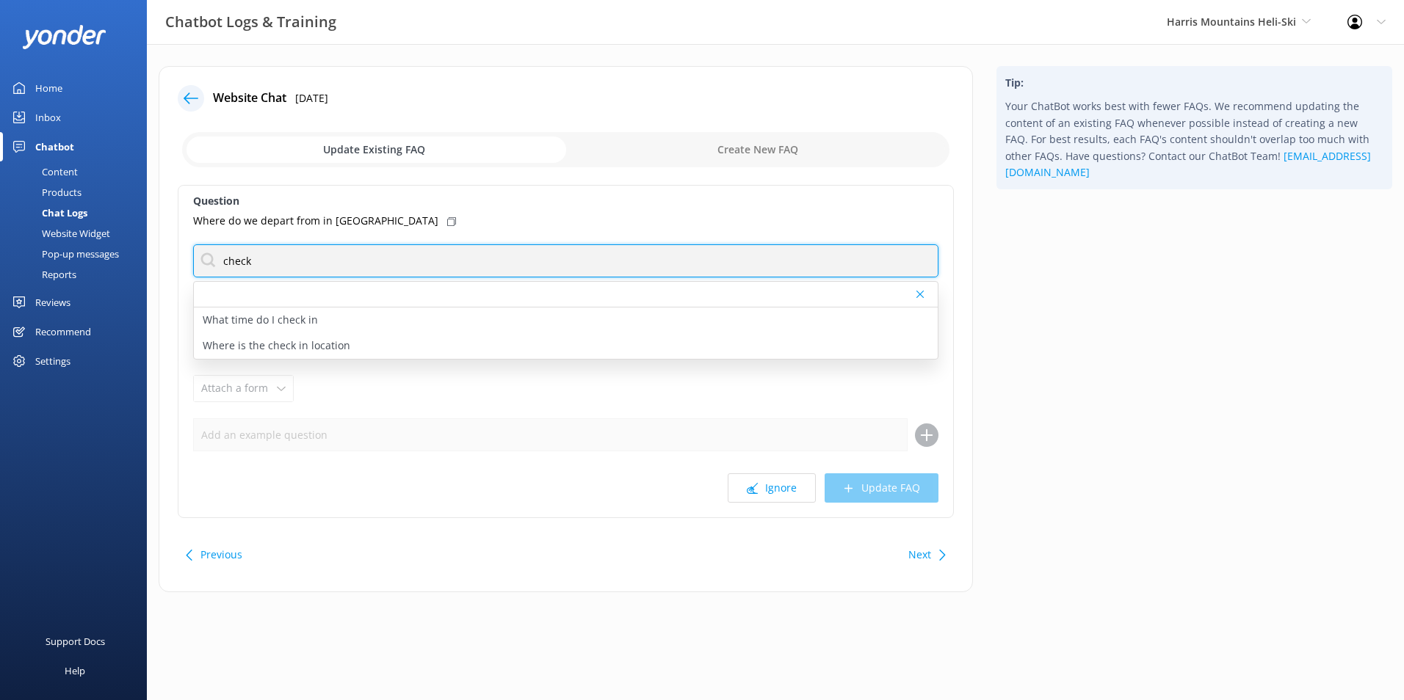
type input "check in"
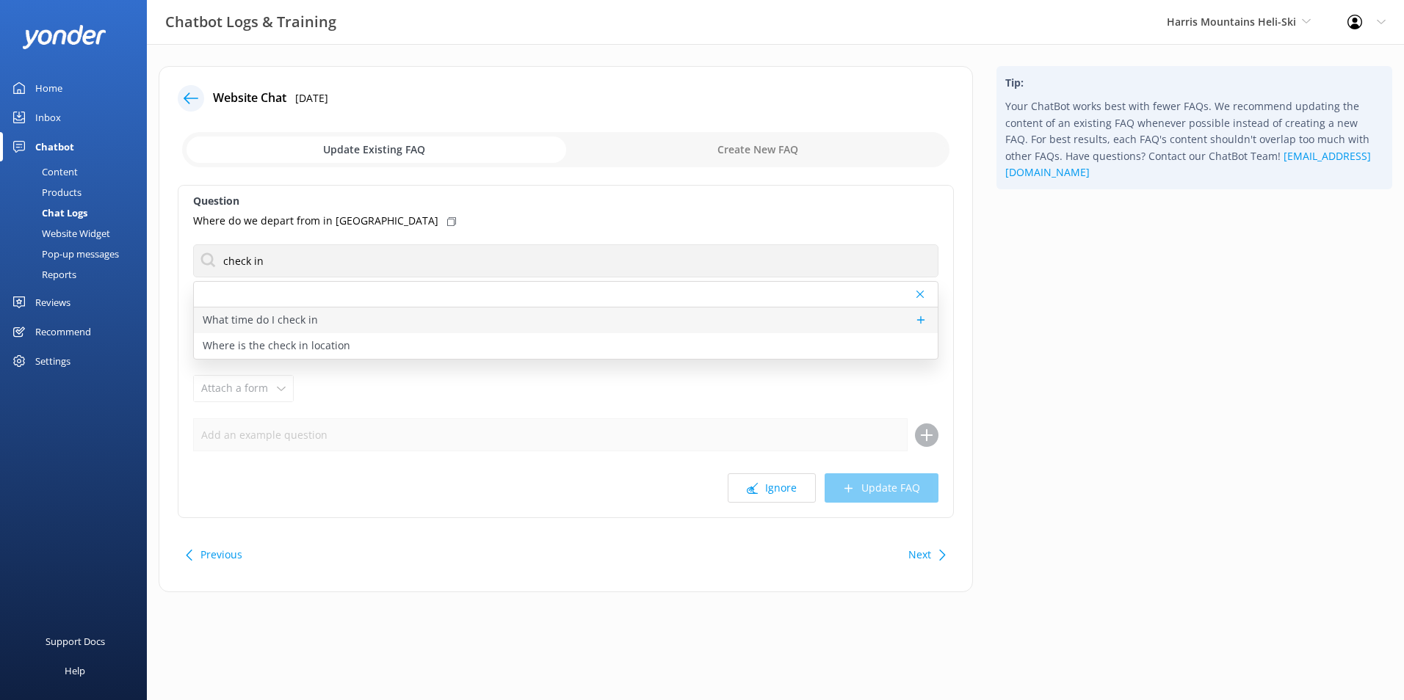
click at [392, 323] on div "What time do I check in" at bounding box center [566, 321] width 744 height 26
type textarea "Get in touch with our team to get details on the check in process."
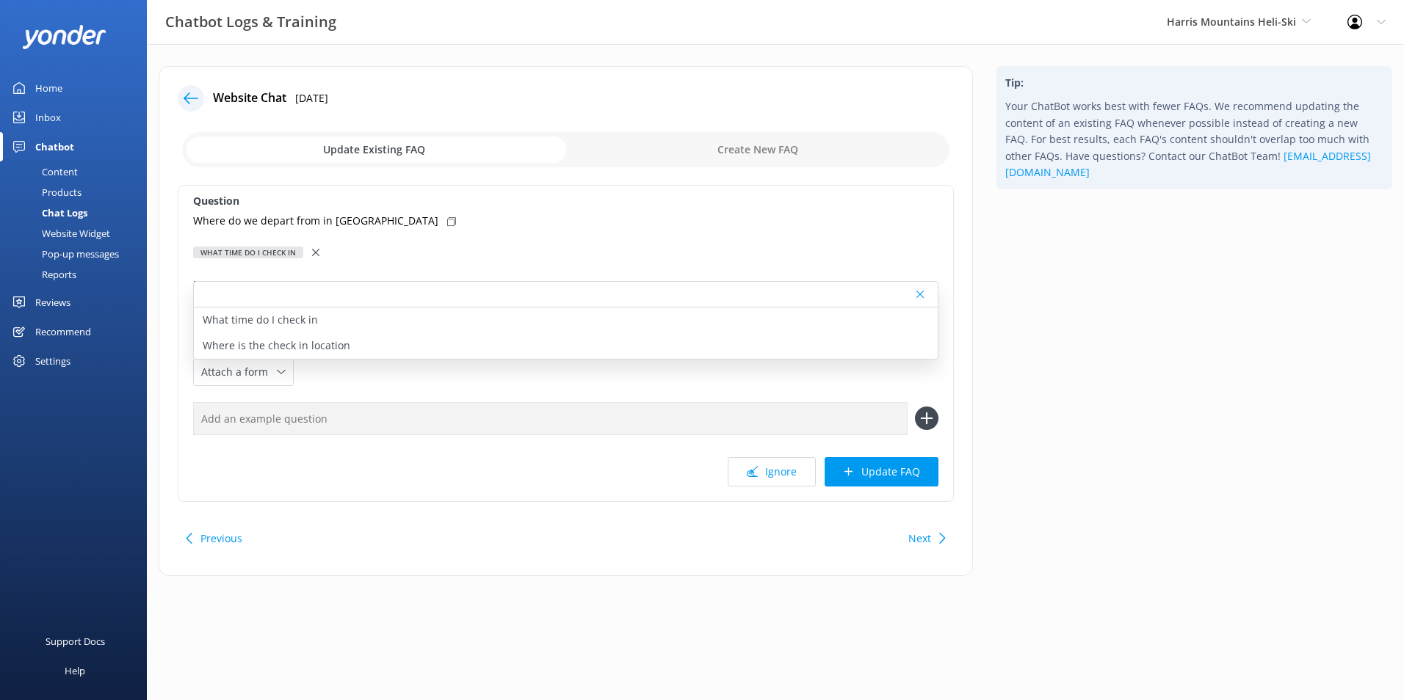
click at [313, 251] on use at bounding box center [315, 252] width 7 height 7
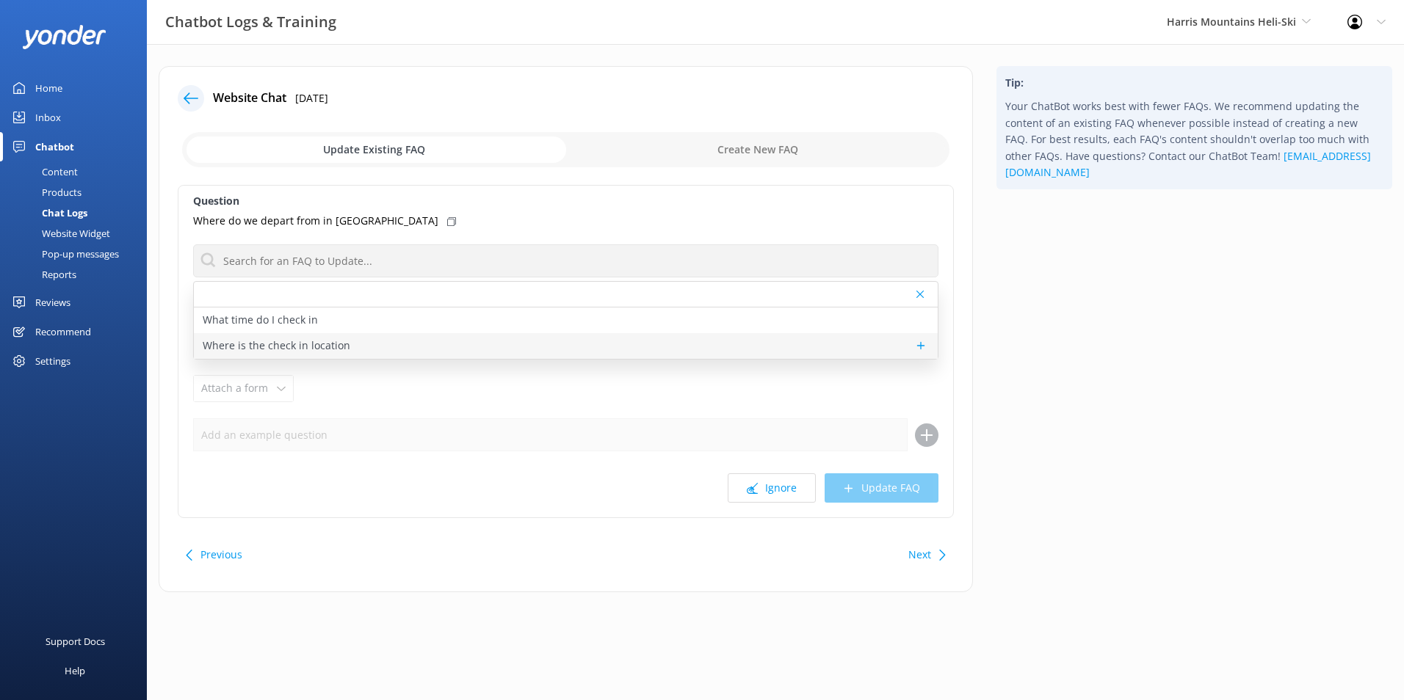
click at [283, 342] on p "Where is the check in location" at bounding box center [277, 346] width 148 height 16
type textarea "Please check in to the base in which you have booked. You can check your confir…"
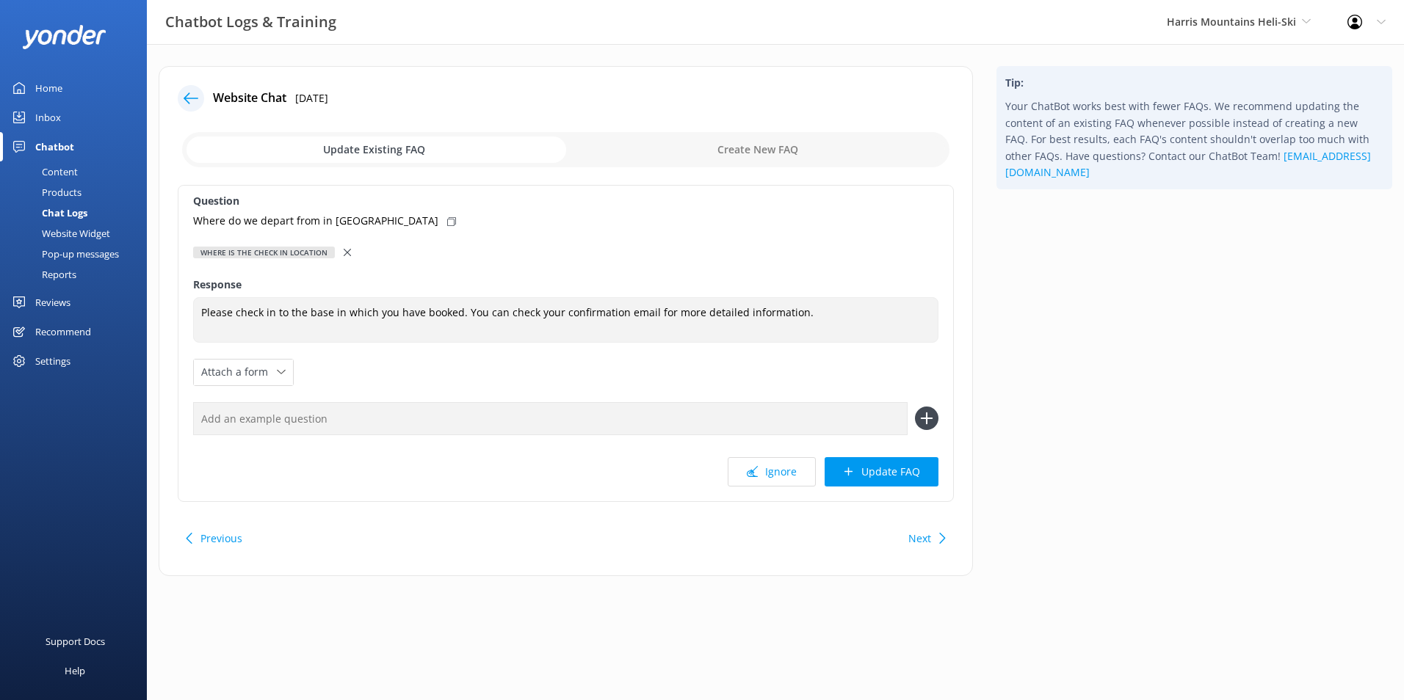
click at [347, 259] on div at bounding box center [349, 252] width 10 height 16
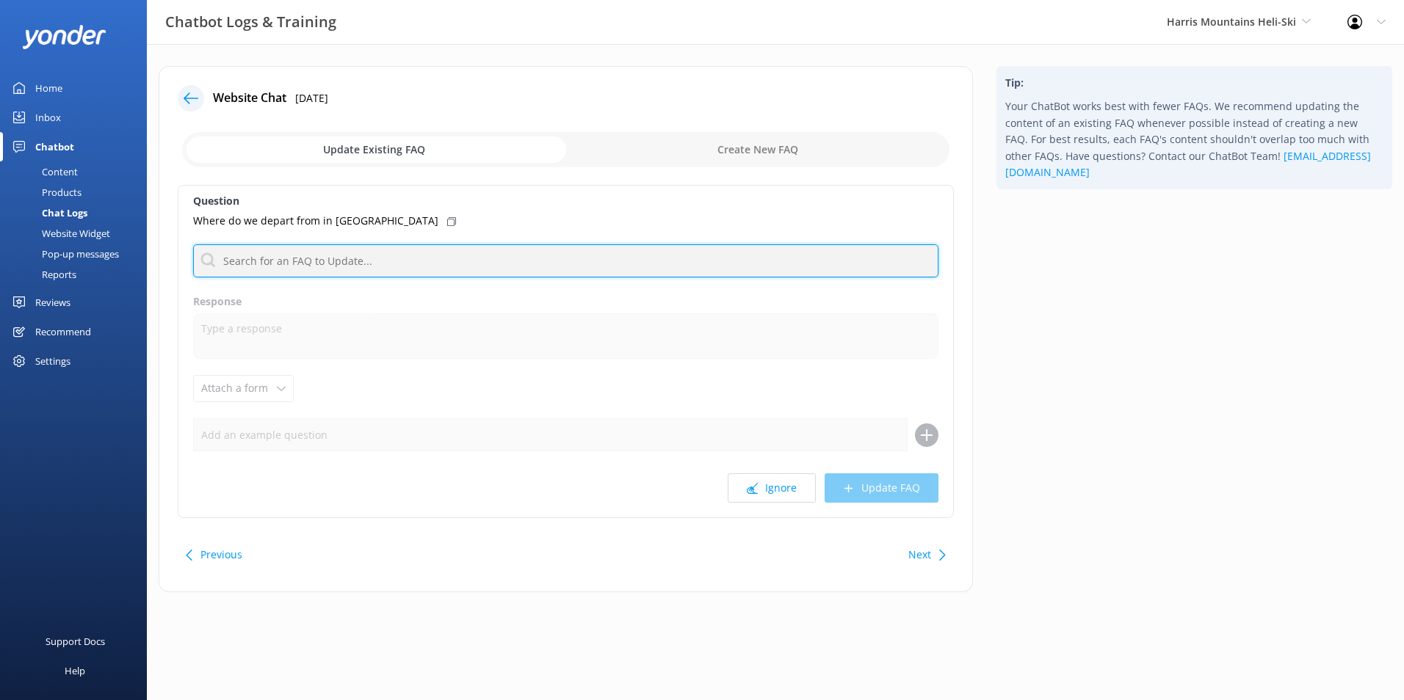
click at [476, 272] on input "text" at bounding box center [565, 260] width 745 height 33
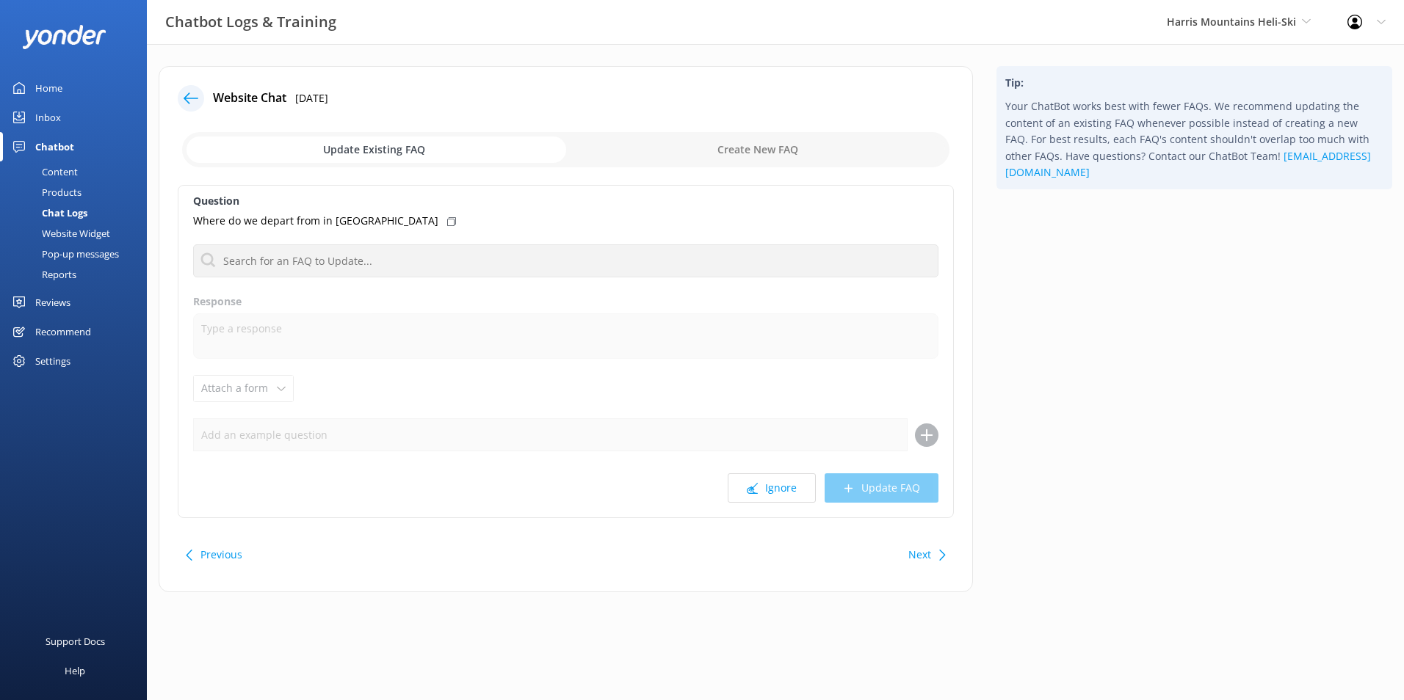
click at [720, 279] on div "Question Where do we depart from in [GEOGRAPHIC_DATA] No FAQs available Respons…" at bounding box center [566, 351] width 776 height 333
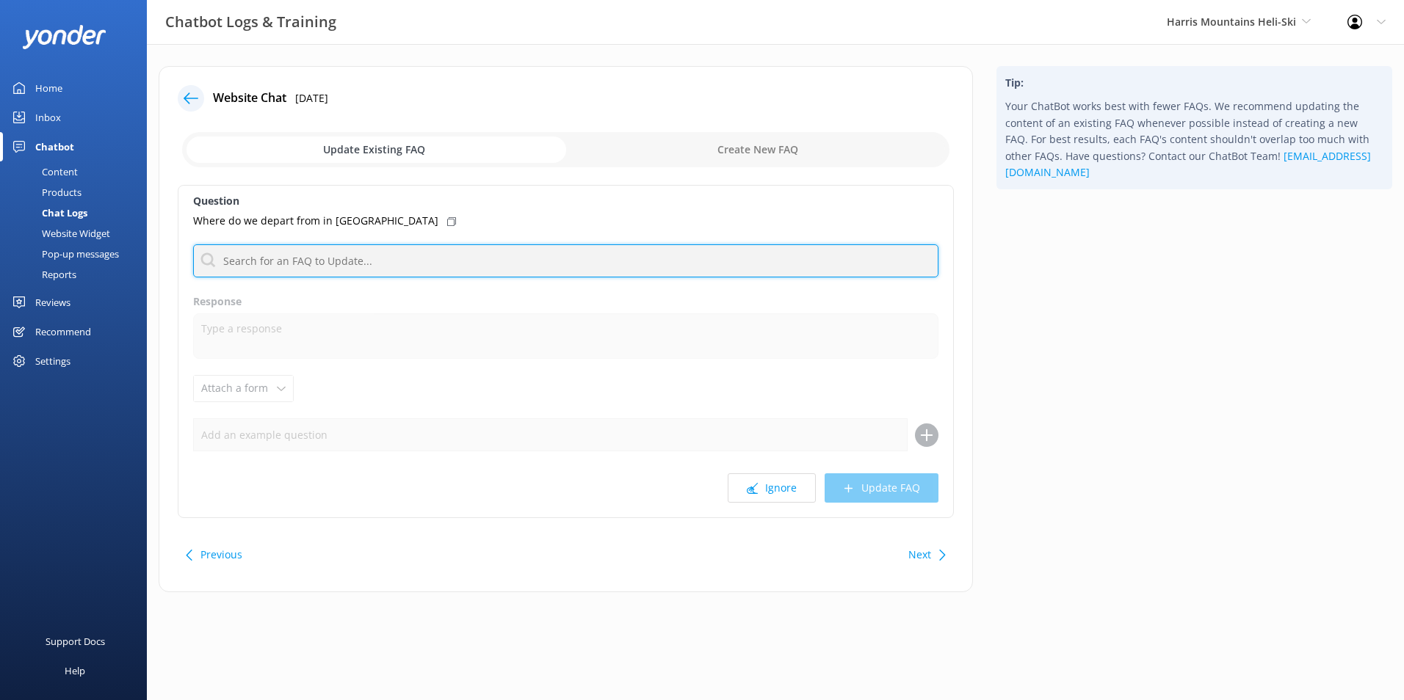
click at [719, 268] on input "text" at bounding box center [565, 260] width 745 height 33
click at [488, 271] on input "text" at bounding box center [565, 260] width 745 height 33
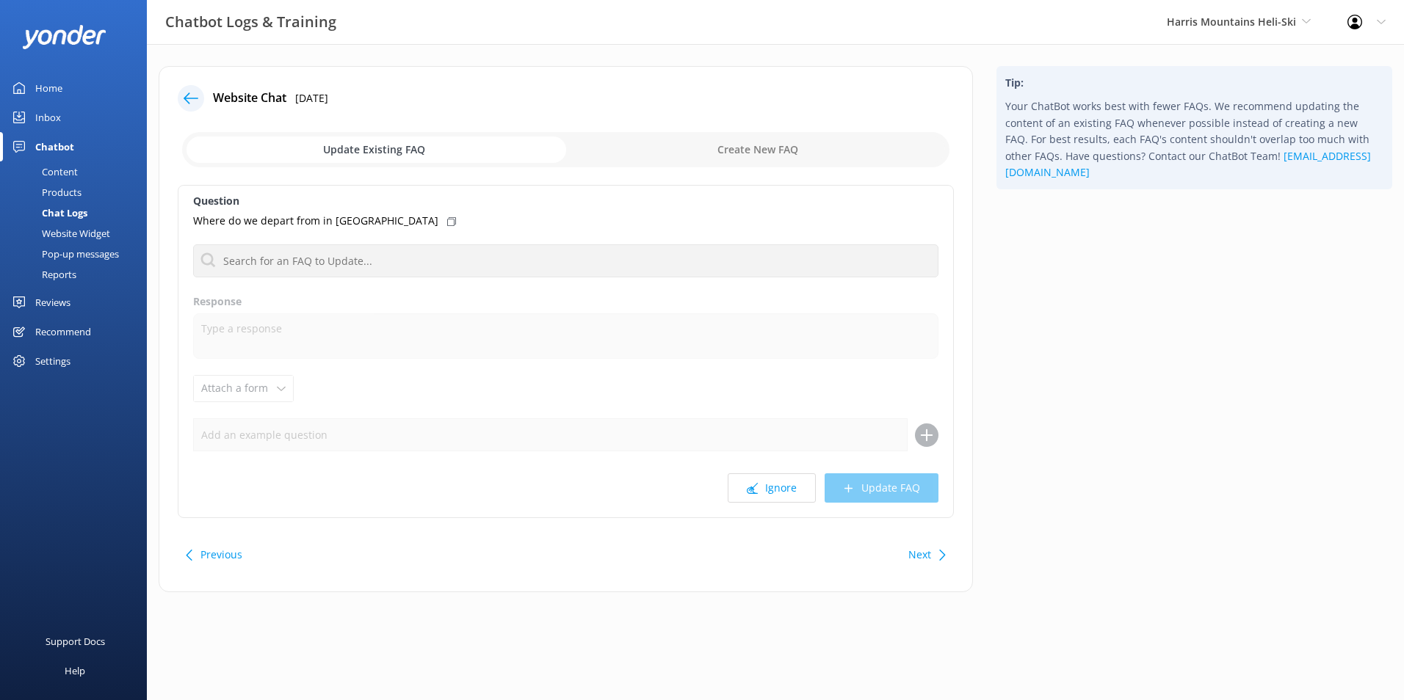
drag, startPoint x: 784, startPoint y: 483, endPoint x: 680, endPoint y: 472, distance: 104.8
click at [783, 483] on button "Ignore" at bounding box center [772, 488] width 88 height 29
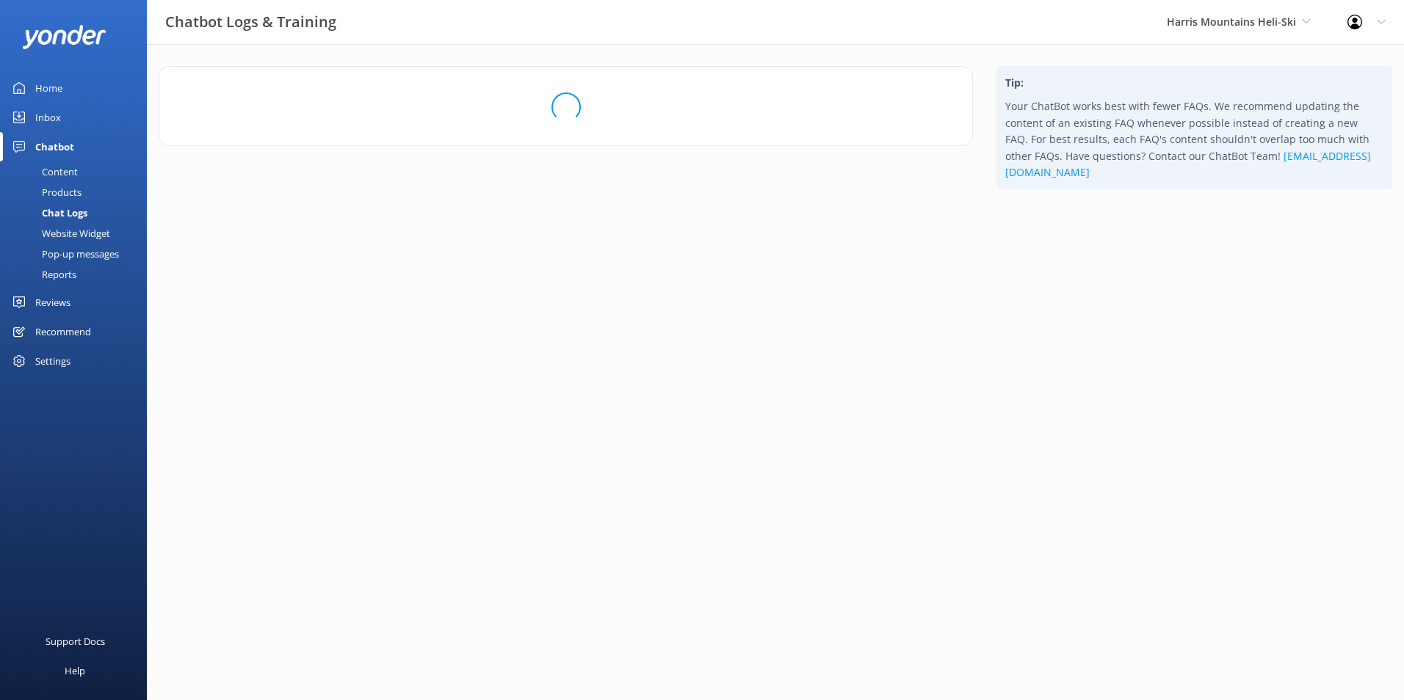
click at [63, 112] on link "Inbox" at bounding box center [73, 117] width 147 height 29
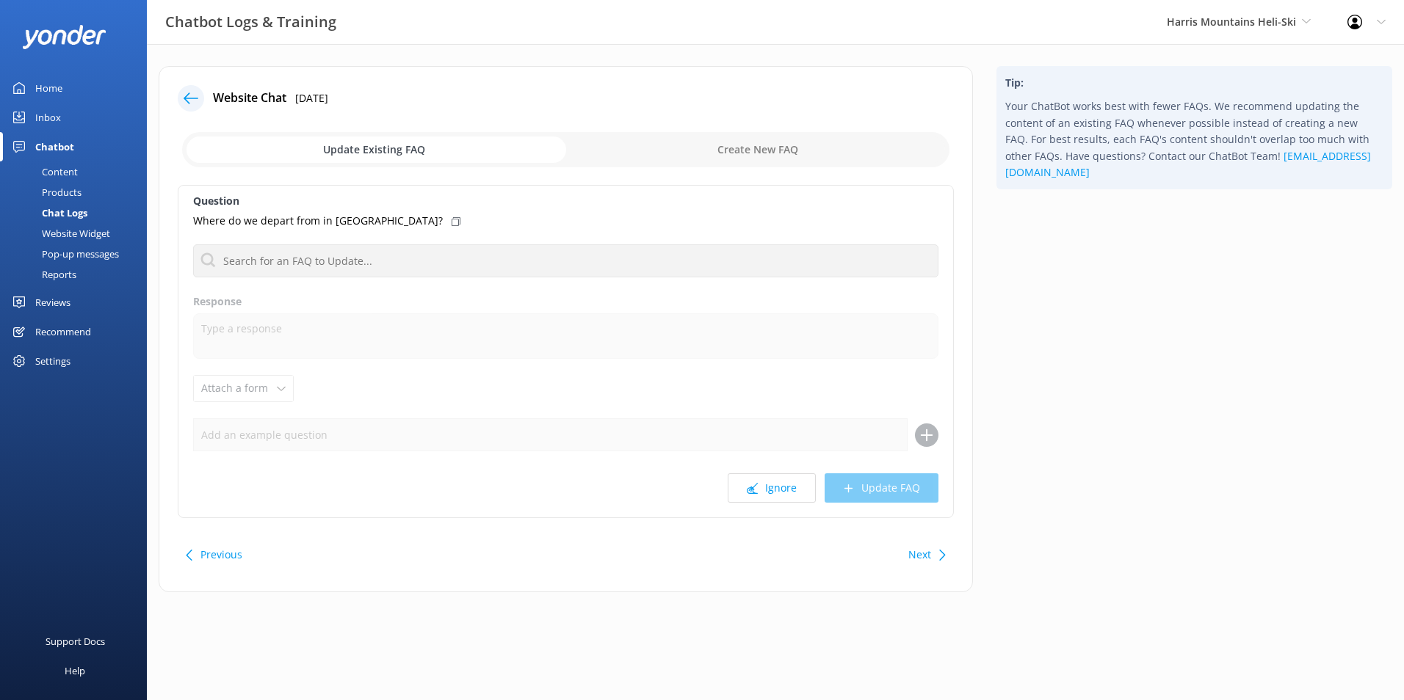
click at [60, 115] on div "Inbox" at bounding box center [48, 117] width 26 height 29
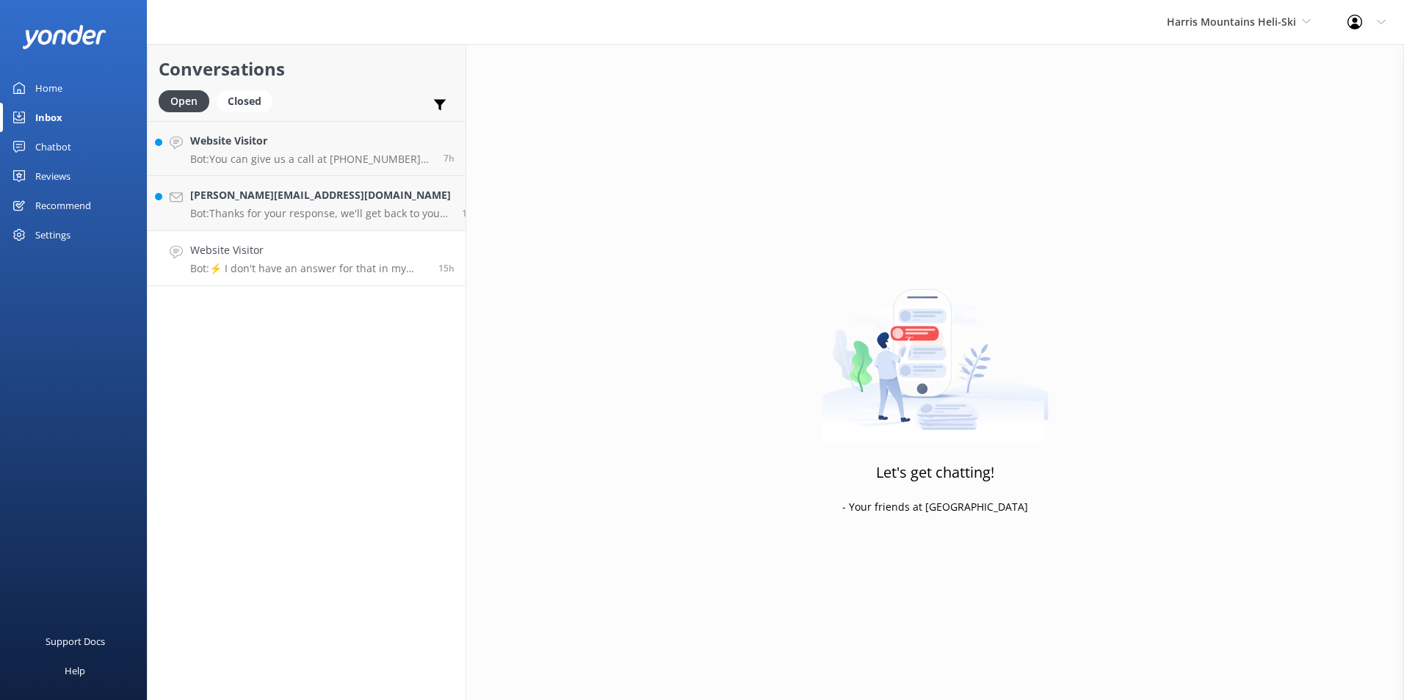
click at [311, 267] on p "Bot: ⚡ I don't have an answer for that in my knowledge base. Please try and rep…" at bounding box center [308, 268] width 237 height 13
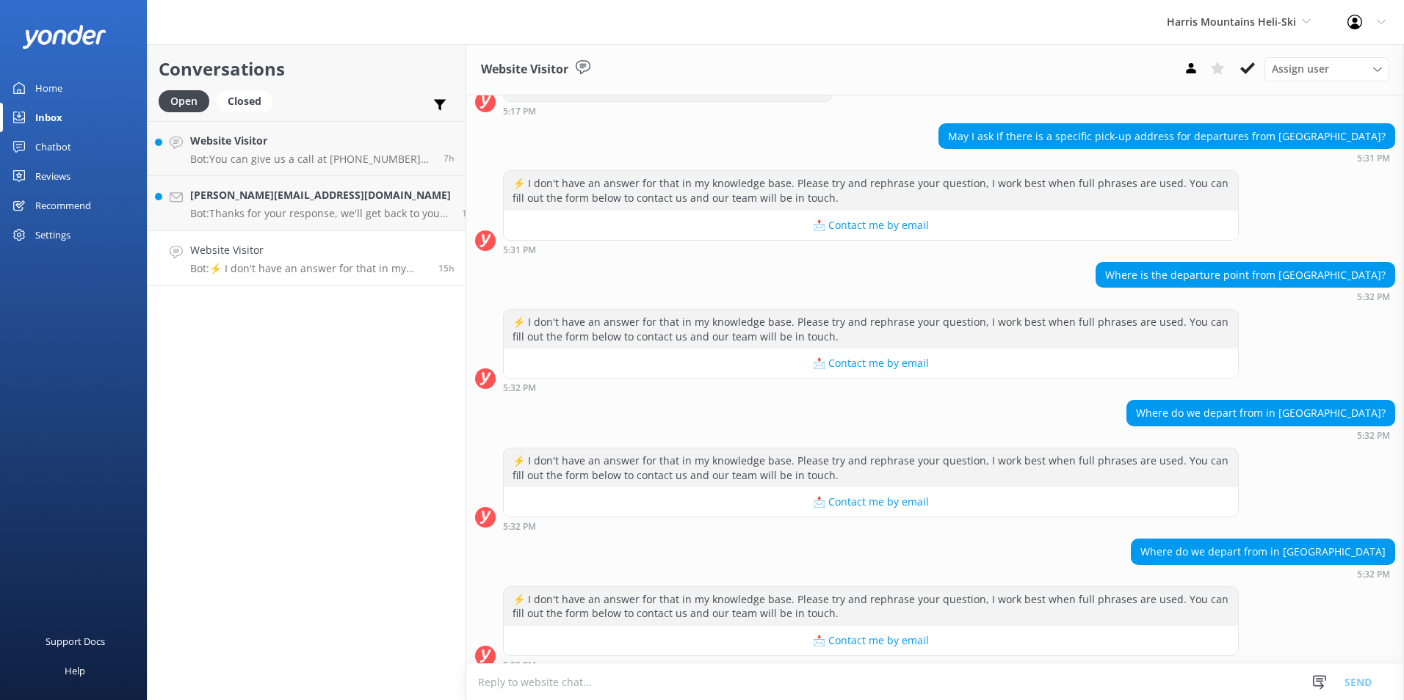
scroll to position [214, 0]
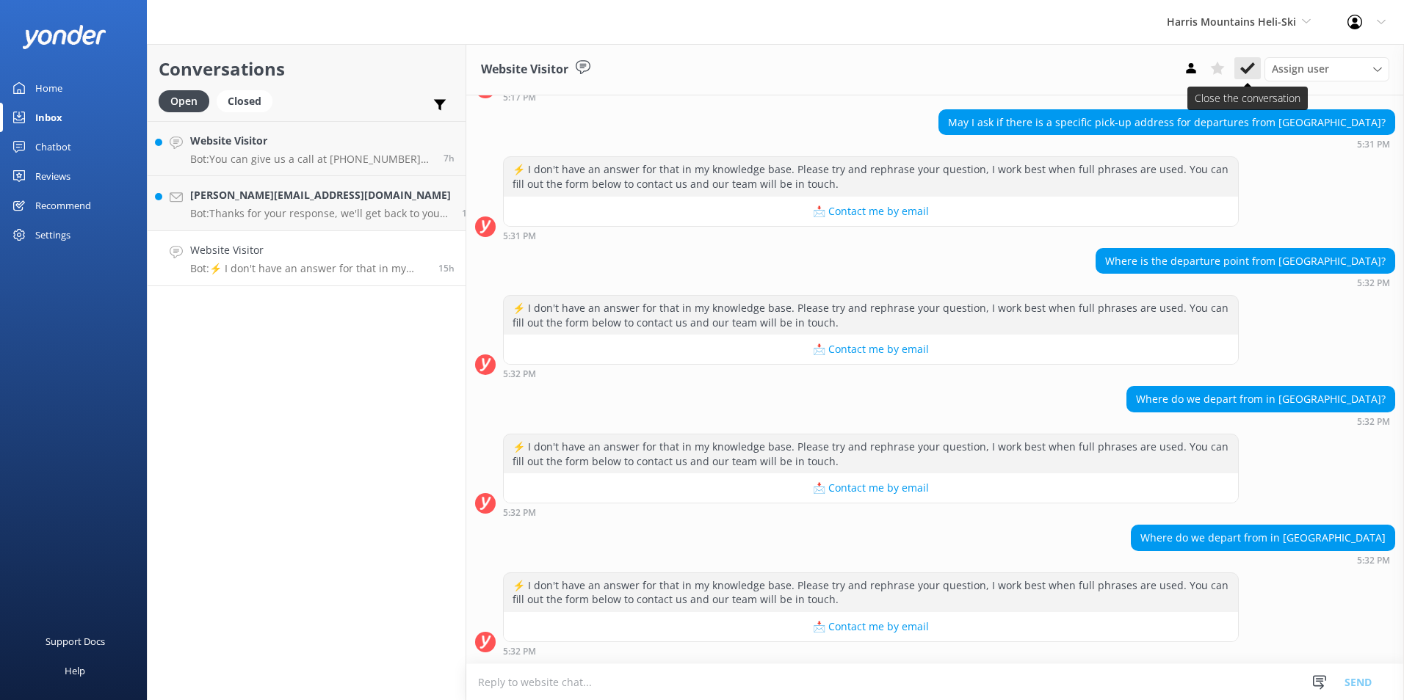
click at [1244, 70] on use at bounding box center [1247, 68] width 15 height 12
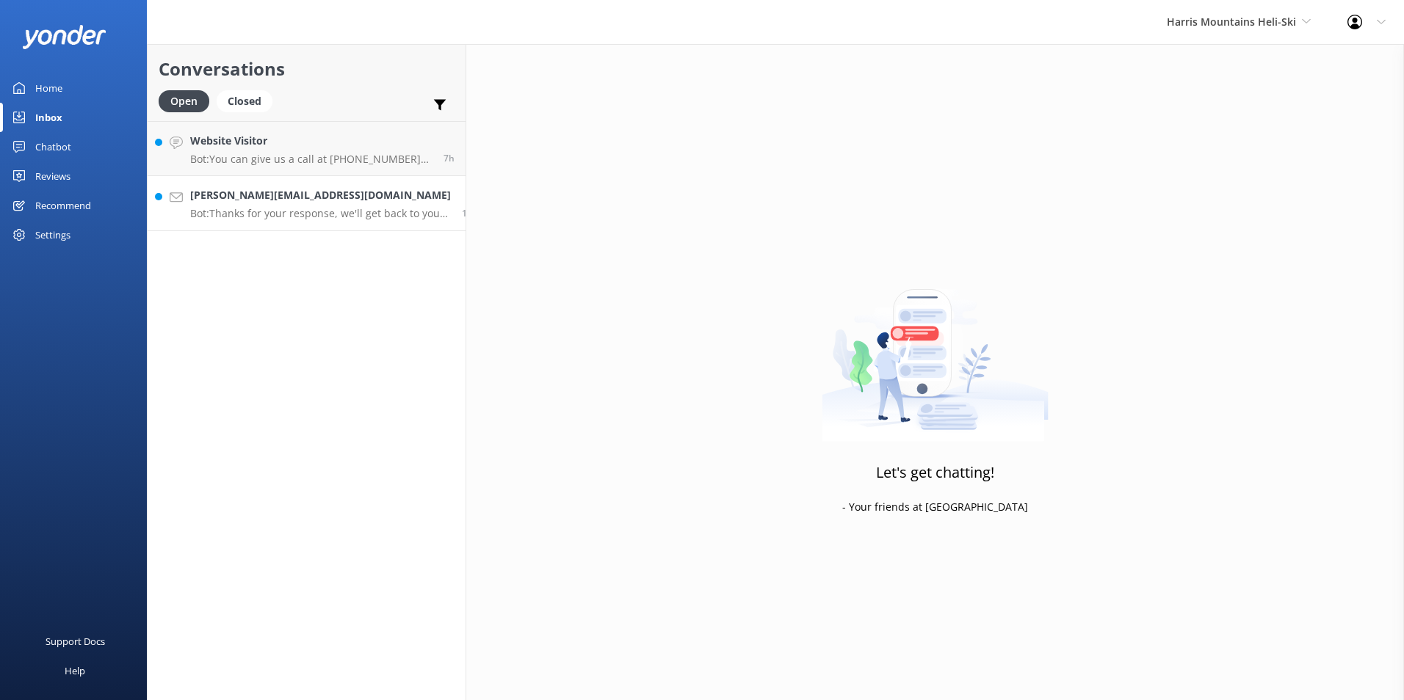
click at [328, 214] on p "Bot: Thanks for your response, we'll get back to you as soon as we can during o…" at bounding box center [320, 213] width 261 height 13
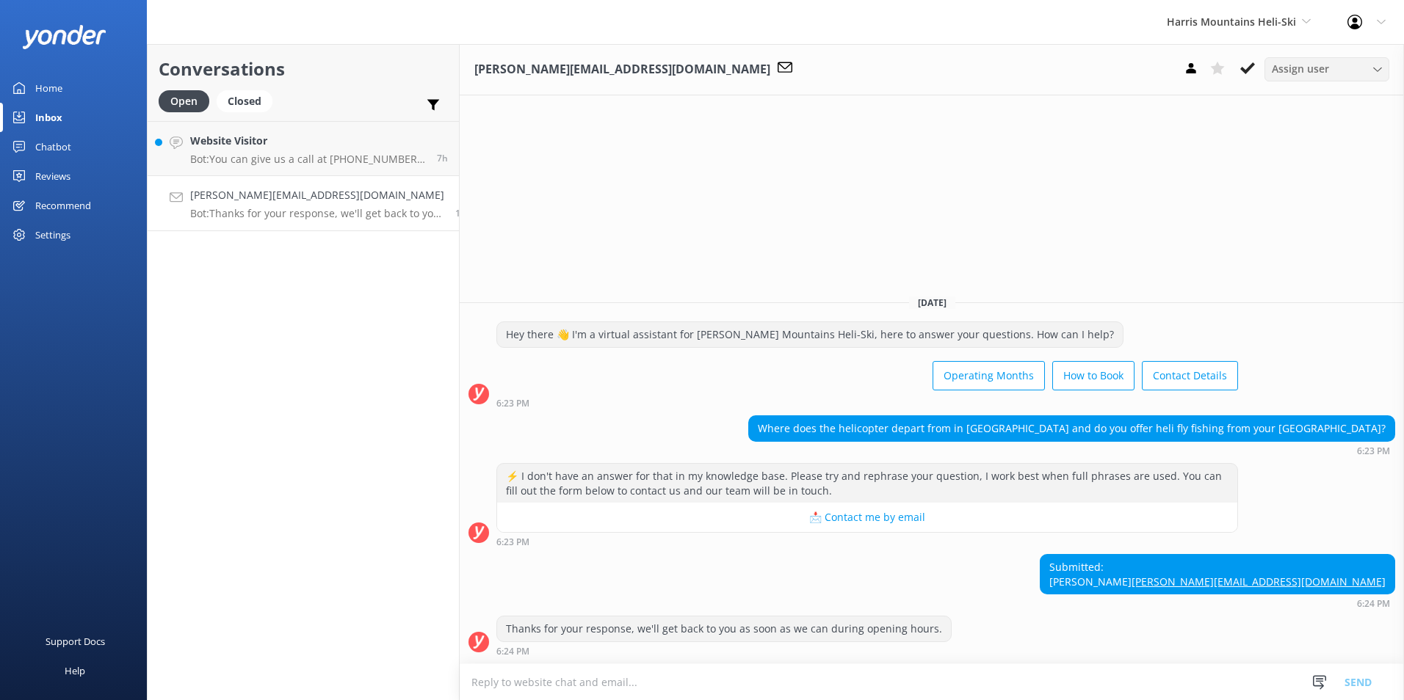
click at [1363, 74] on div "Assign user" at bounding box center [1326, 69] width 117 height 16
click at [1344, 195] on div "Central Reservations" at bounding box center [1316, 188] width 89 height 15
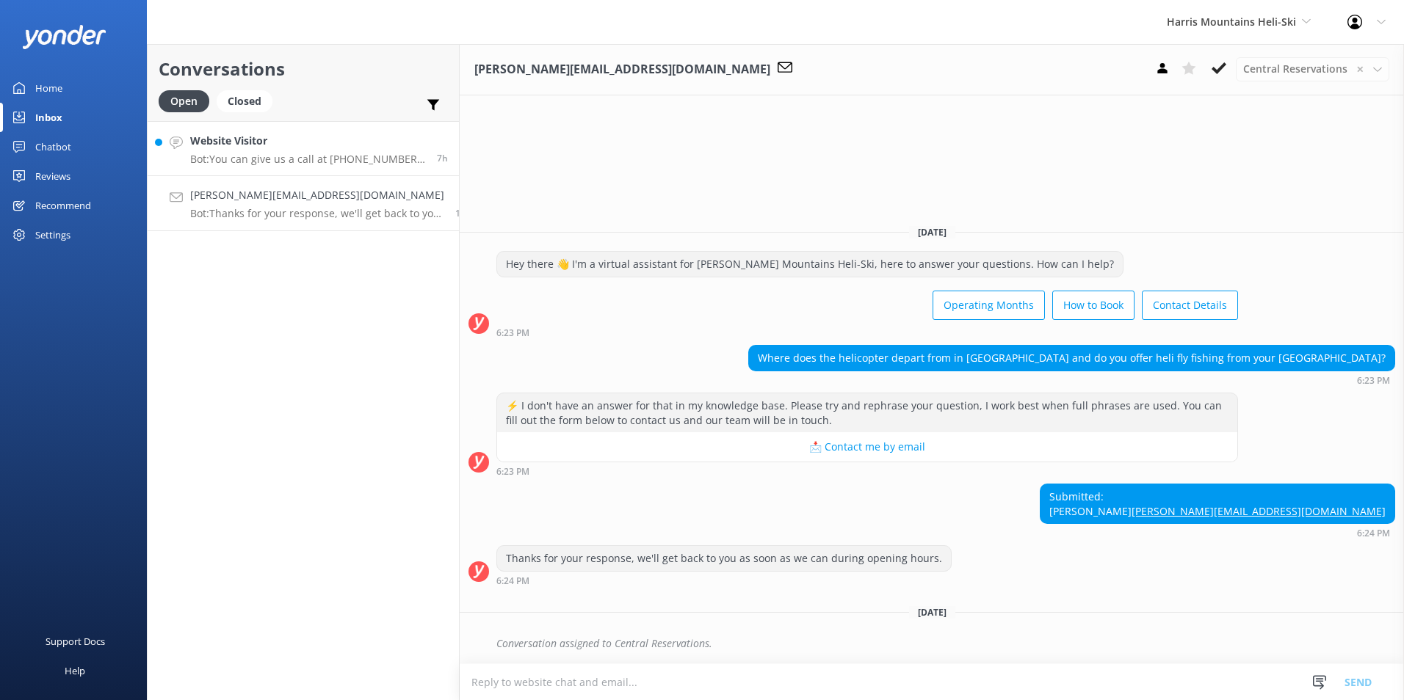
click at [291, 173] on link "Website Visitor Bot: You can give us a call at +64 3 442 6722 or send us an ema…" at bounding box center [303, 148] width 311 height 55
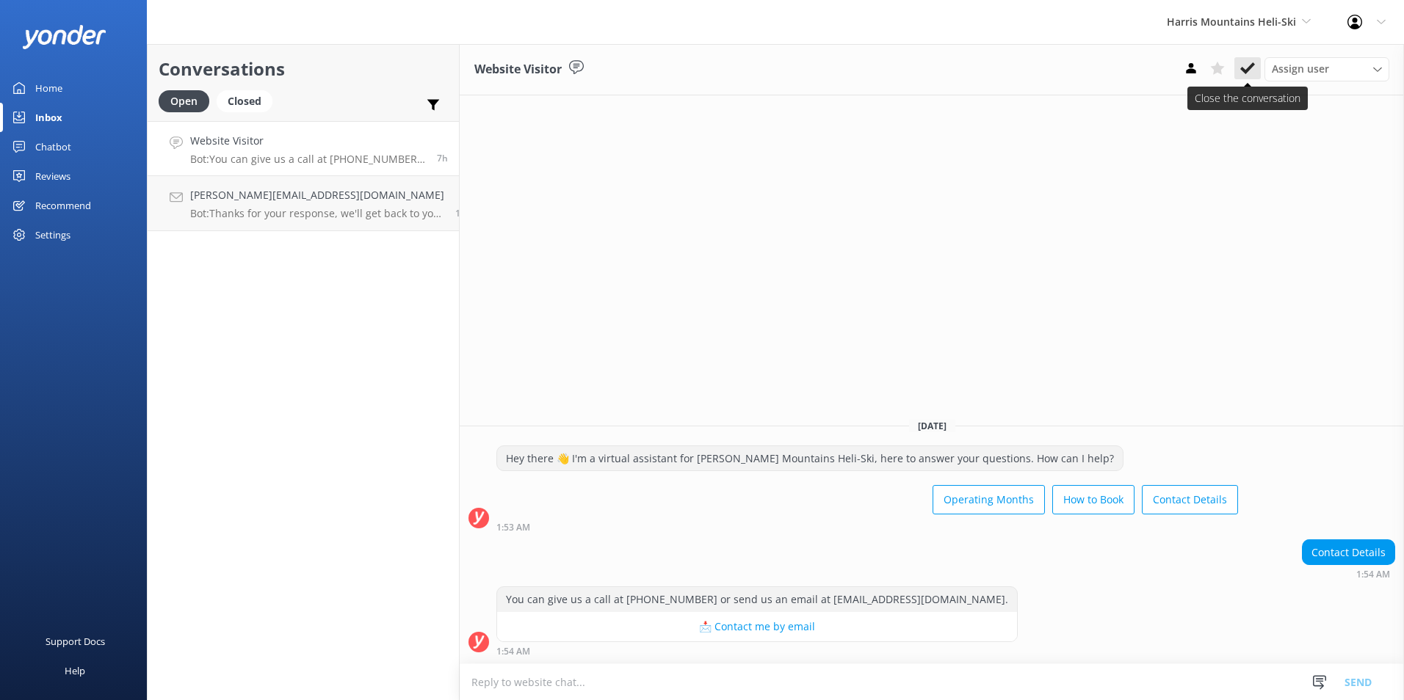
click at [1248, 70] on use at bounding box center [1247, 68] width 15 height 12
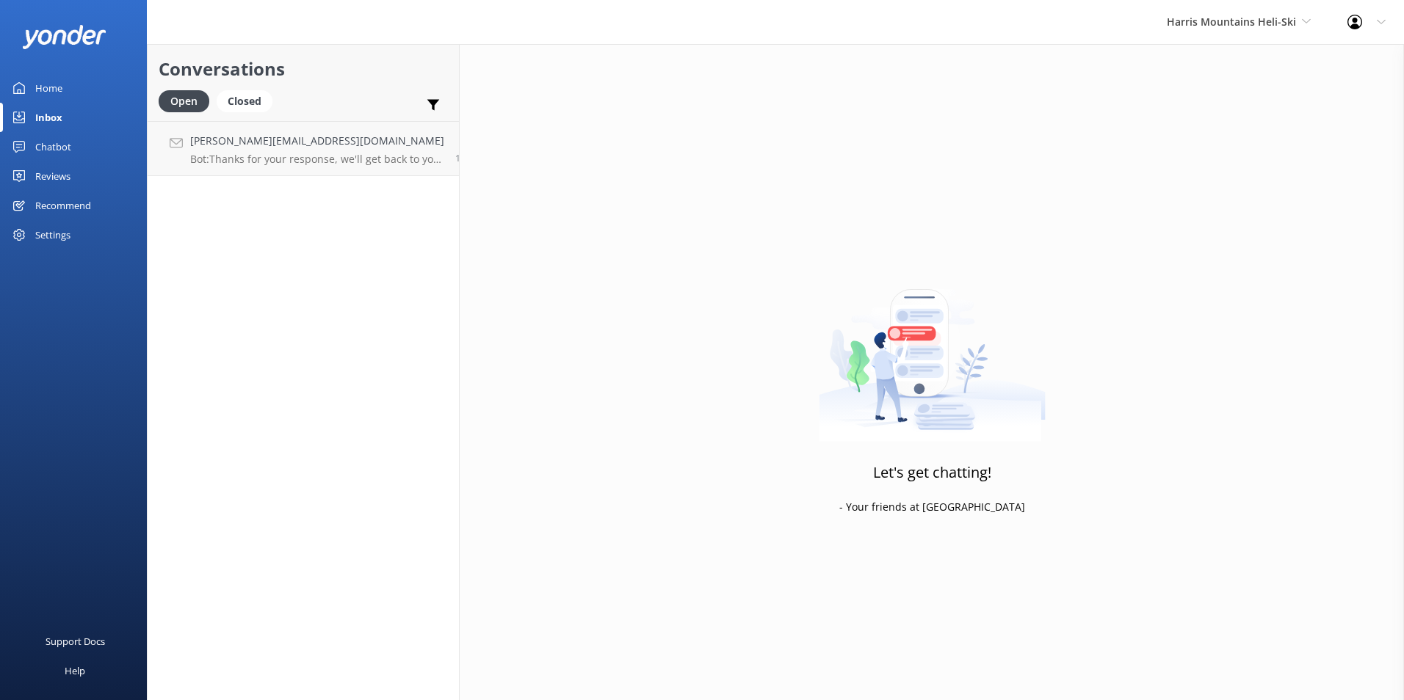
click at [57, 84] on div "Home" at bounding box center [48, 87] width 27 height 29
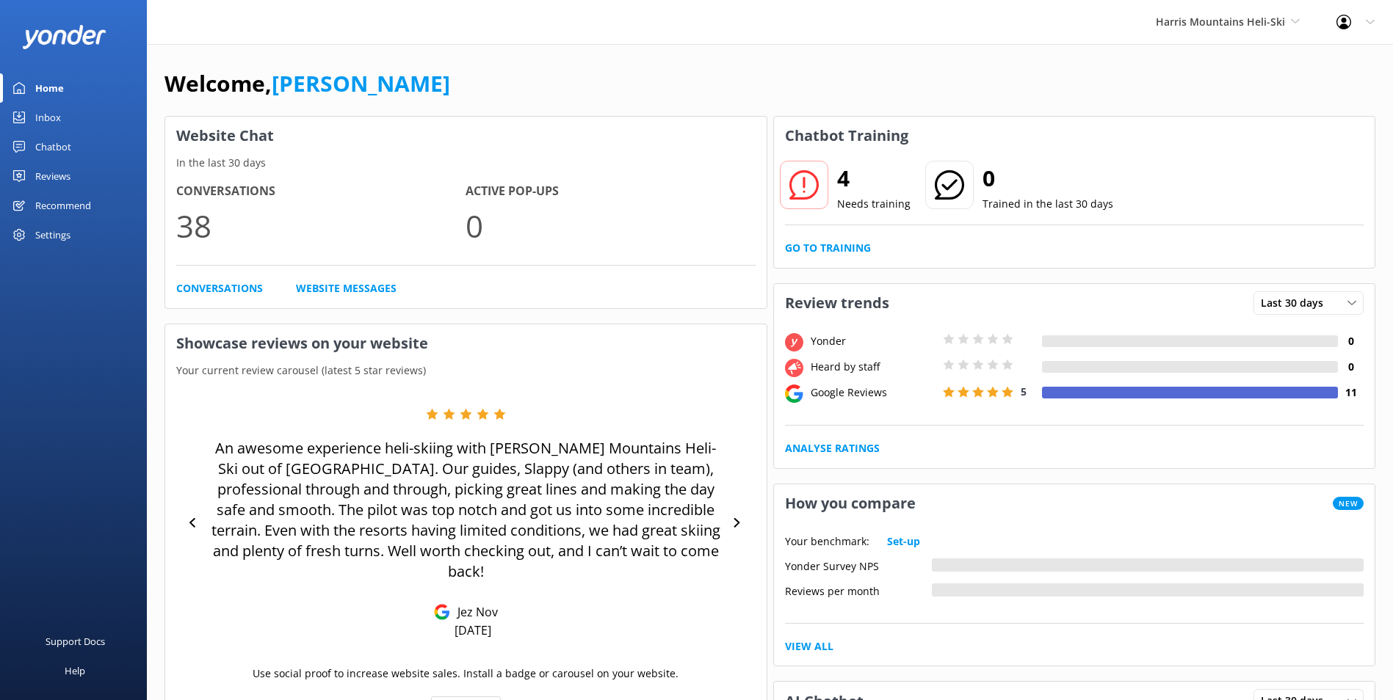
click at [851, 257] on div "4 Needs training 0 Trained in the last 30 days Go to Training" at bounding box center [1074, 211] width 601 height 113
click at [847, 249] on link "Go to Training" at bounding box center [828, 248] width 86 height 16
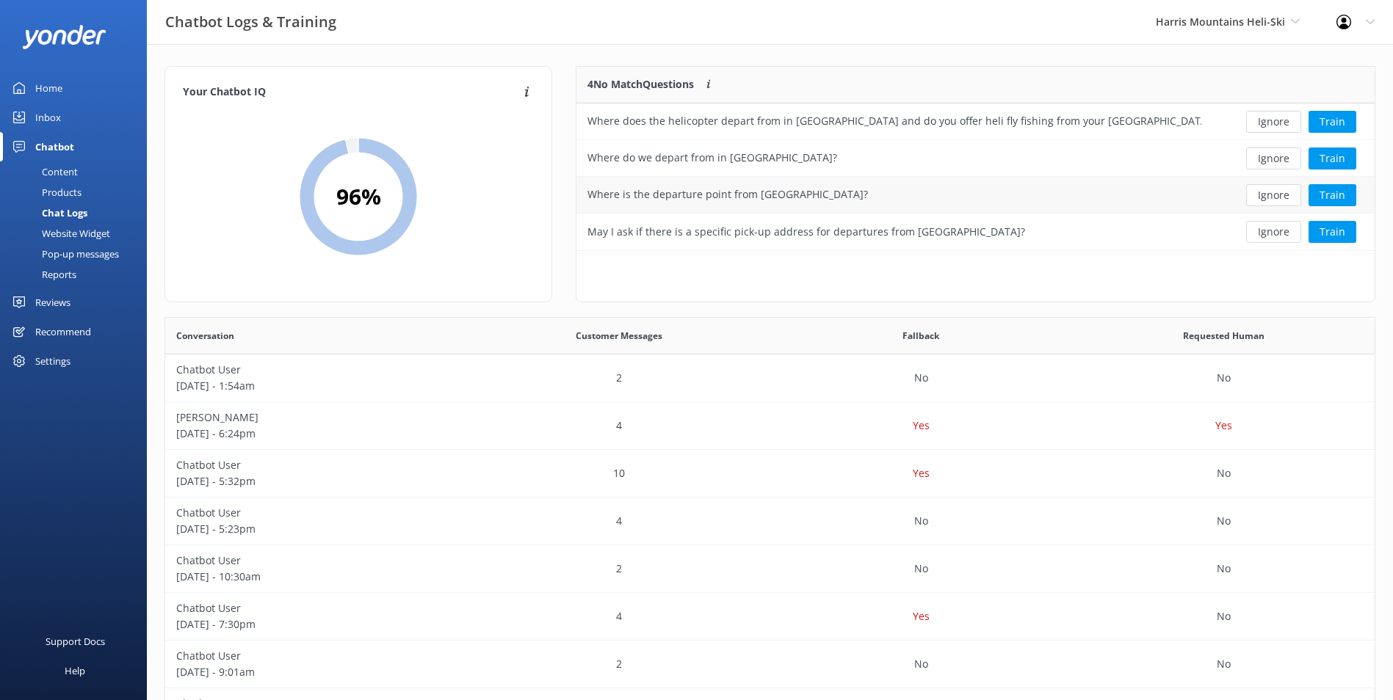
scroll to position [12, 12]
click at [1265, 120] on button "Ignore" at bounding box center [1273, 122] width 55 height 22
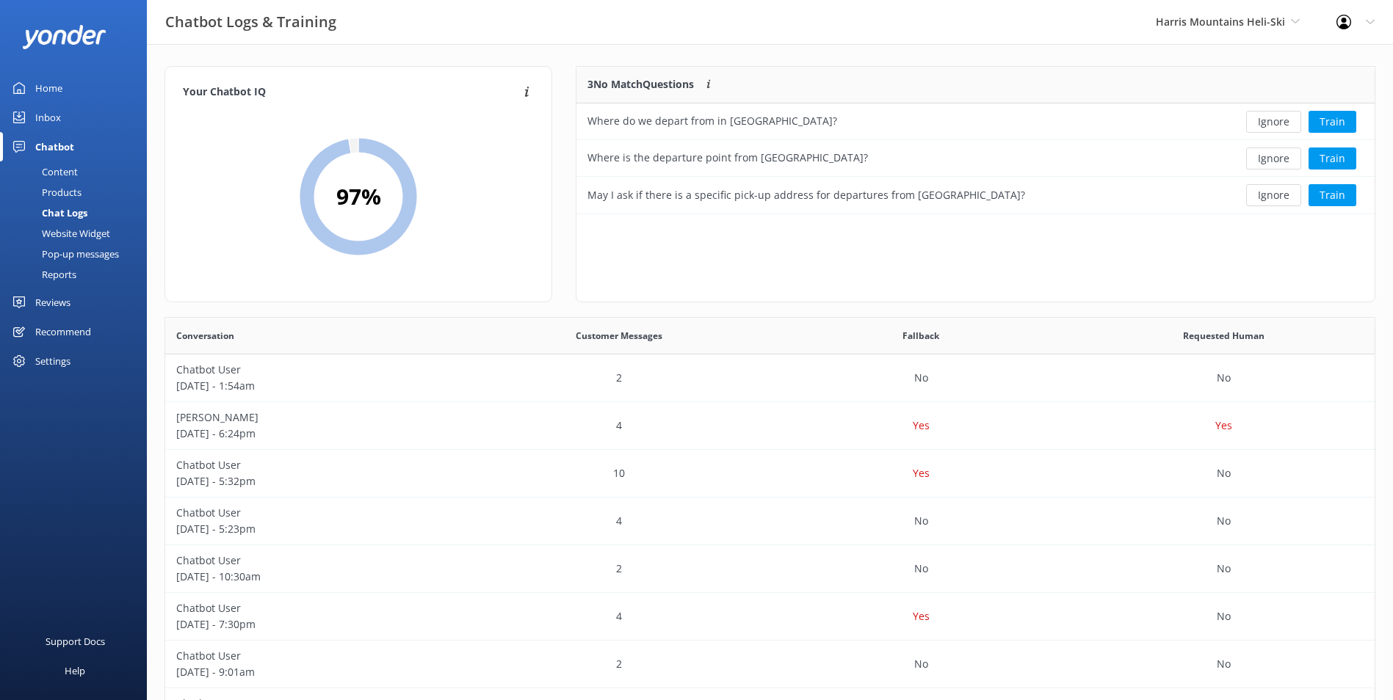
scroll to position [137, 786]
click at [1265, 126] on button "Ignore" at bounding box center [1273, 122] width 55 height 22
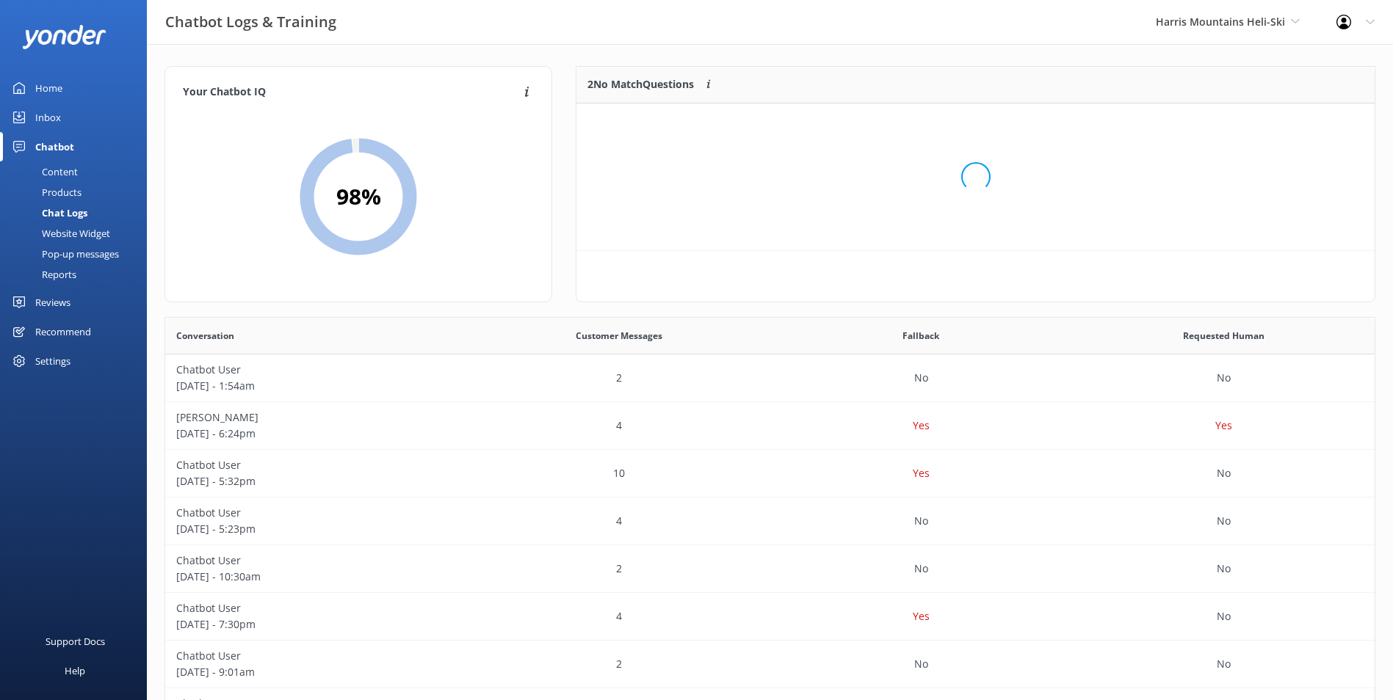
scroll to position [100, 786]
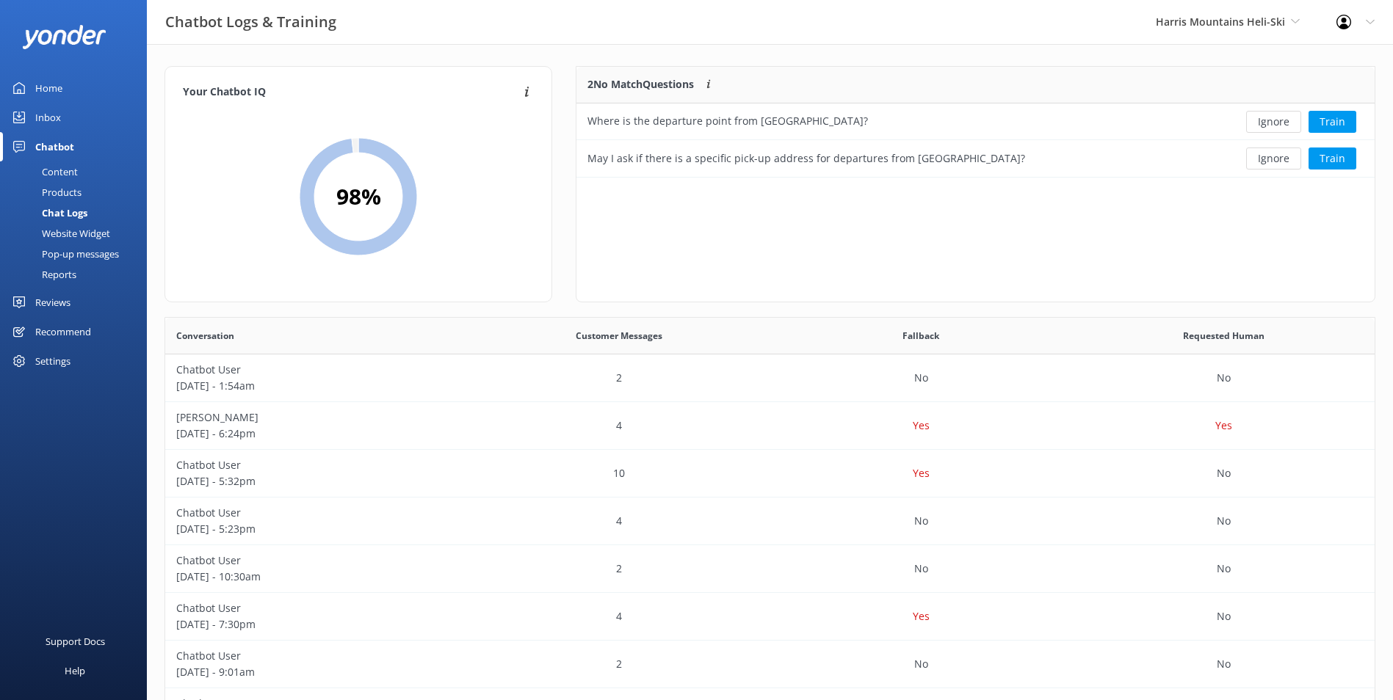
click at [1263, 127] on button "Ignore" at bounding box center [1273, 122] width 55 height 22
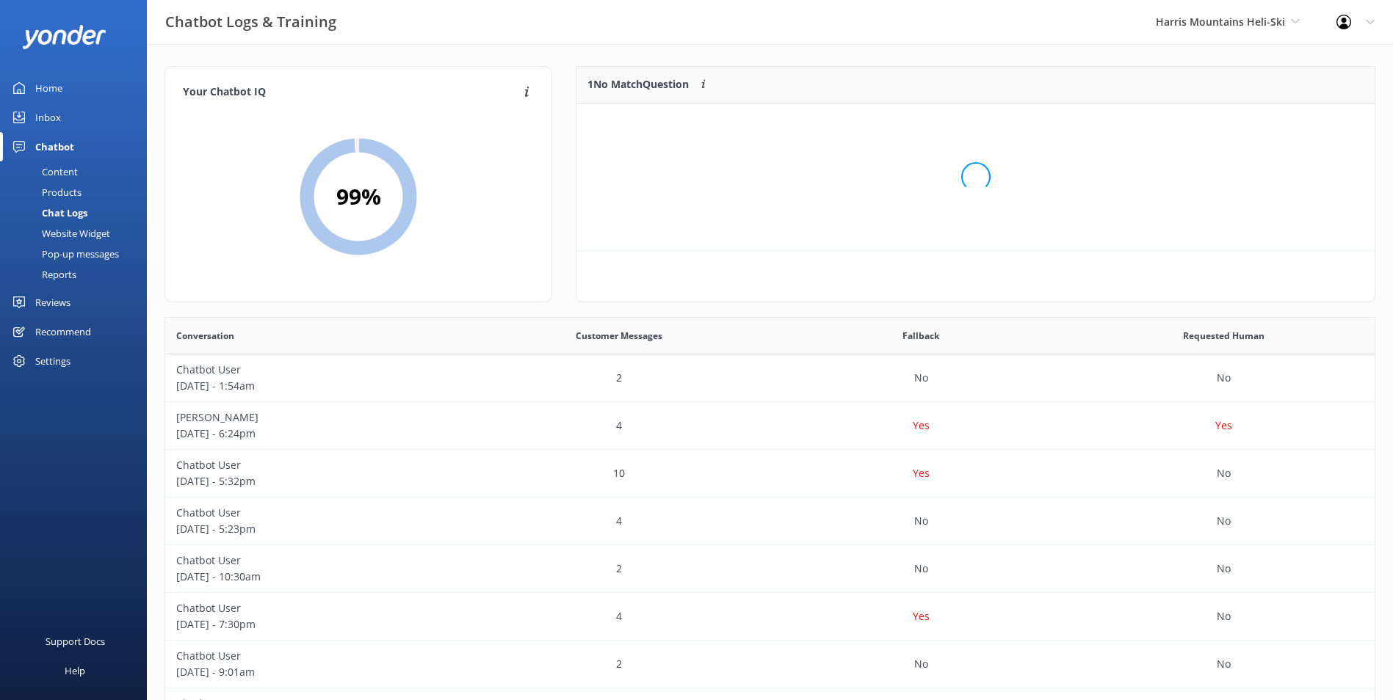
scroll to position [63, 786]
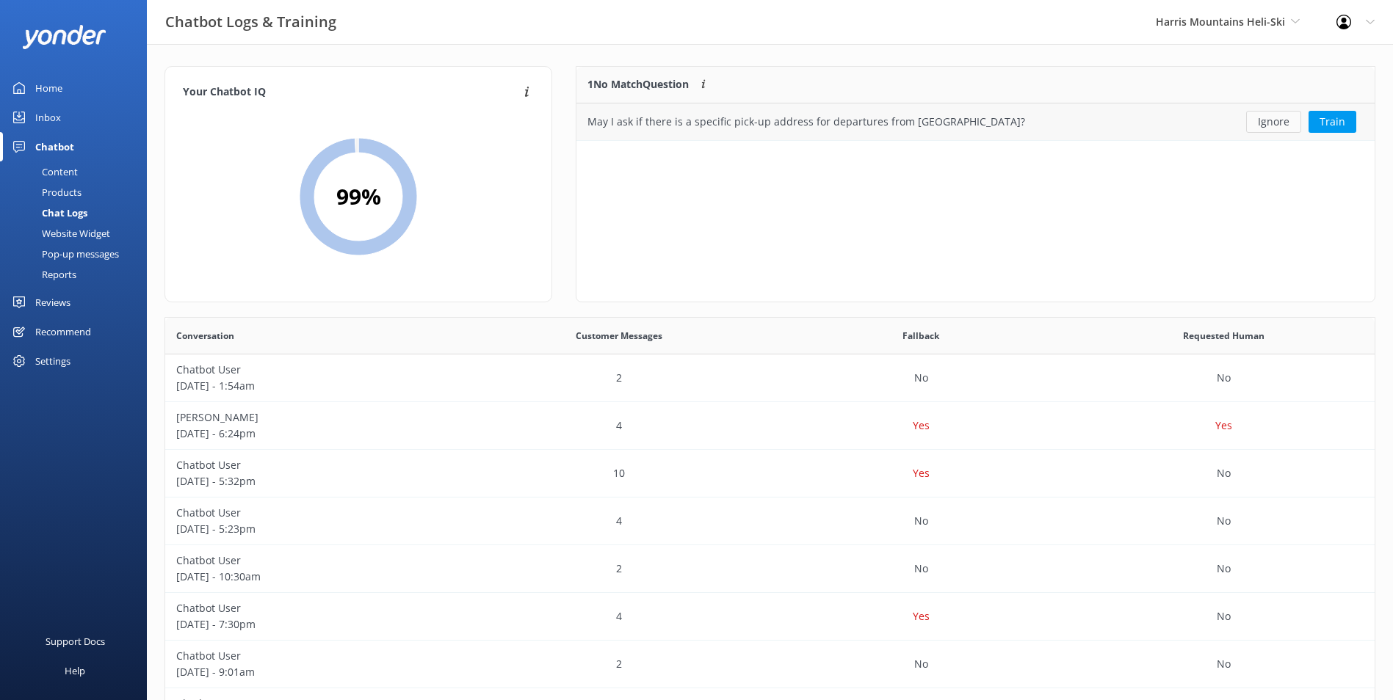
click at [1269, 123] on button "Ignore" at bounding box center [1273, 122] width 55 height 22
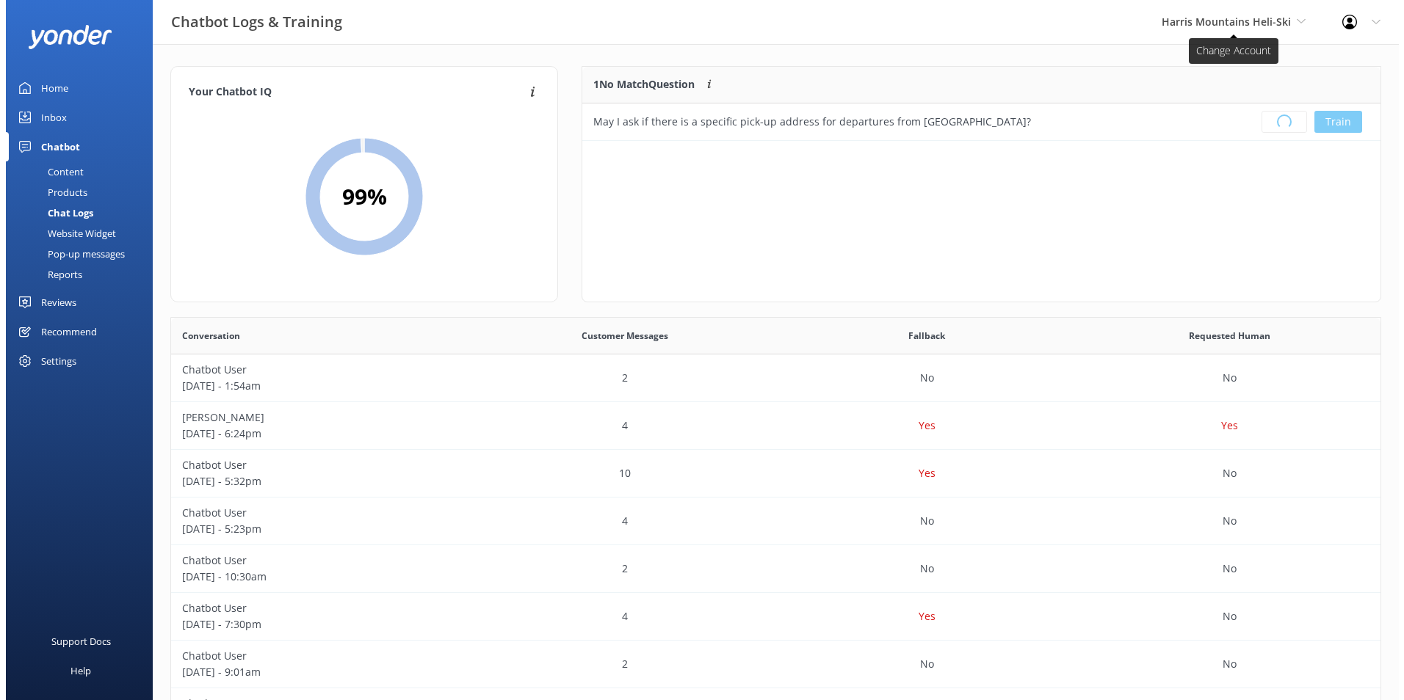
scroll to position [173, 786]
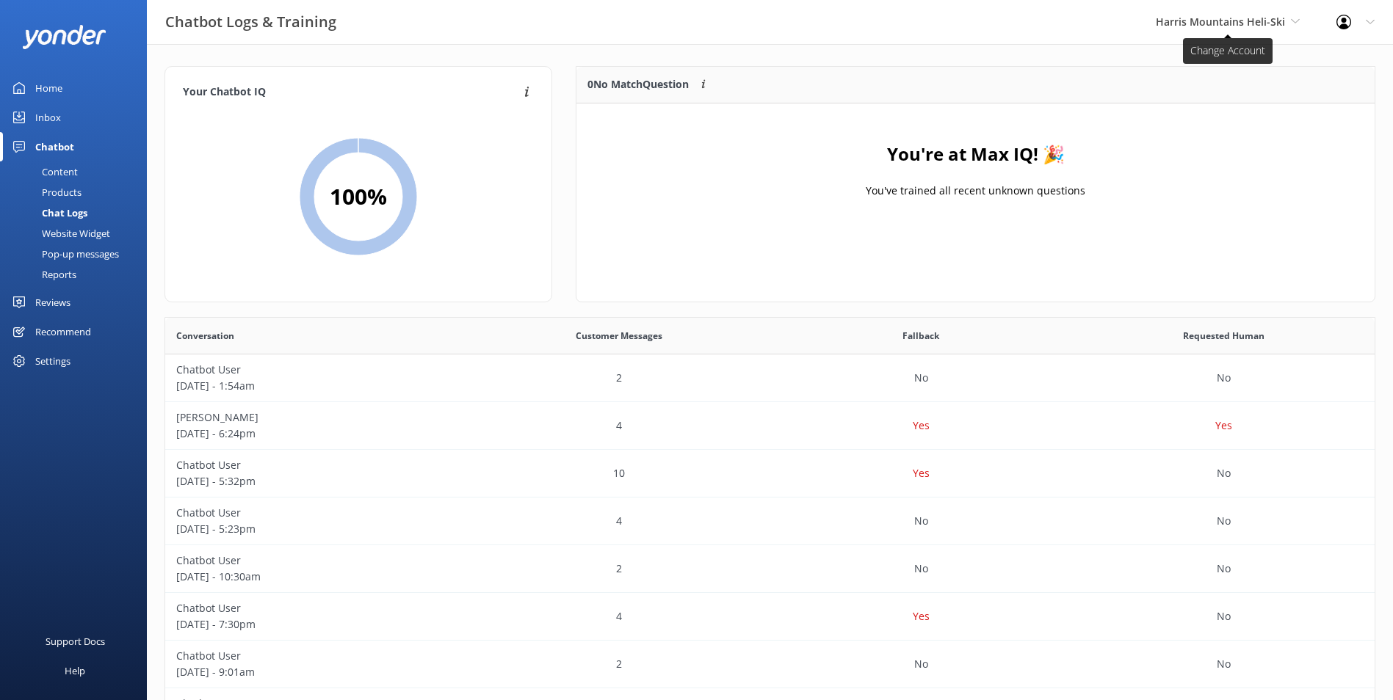
click at [1273, 21] on span "Harris Mountains Heli-Ski" at bounding box center [1220, 22] width 129 height 14
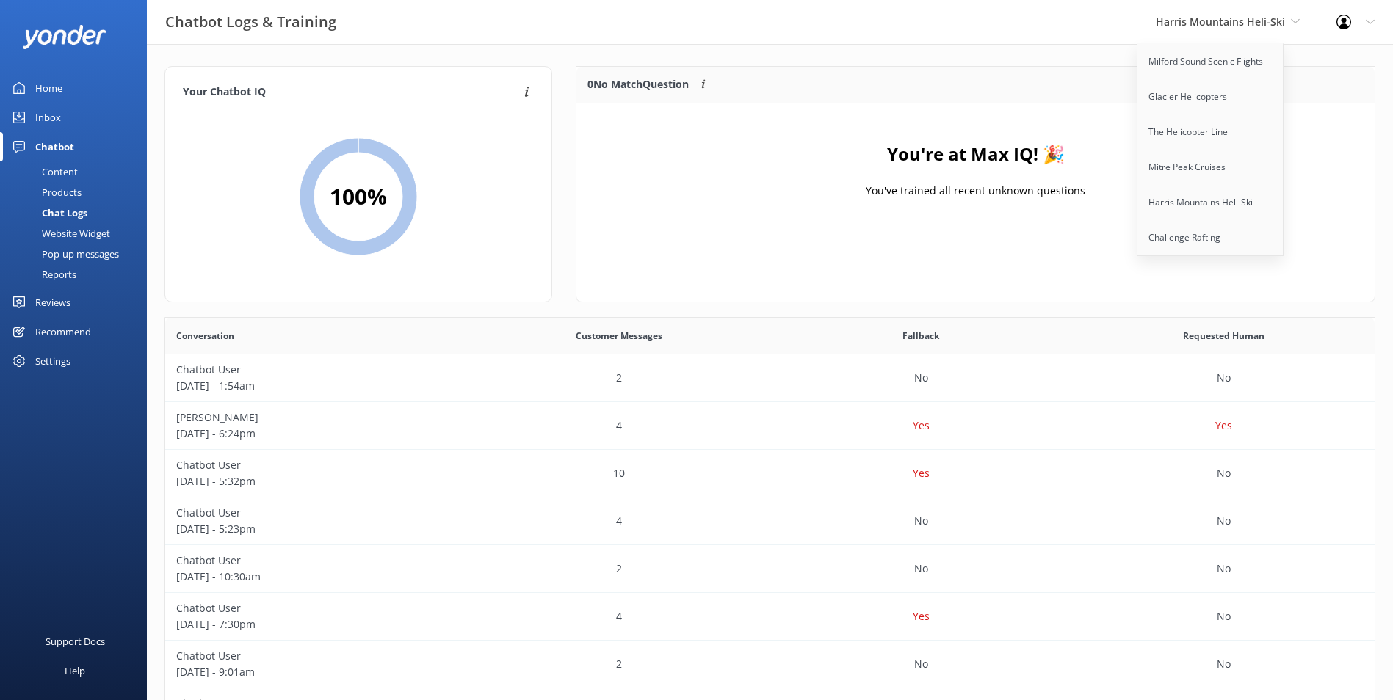
click at [50, 126] on div "Inbox" at bounding box center [48, 117] width 26 height 29
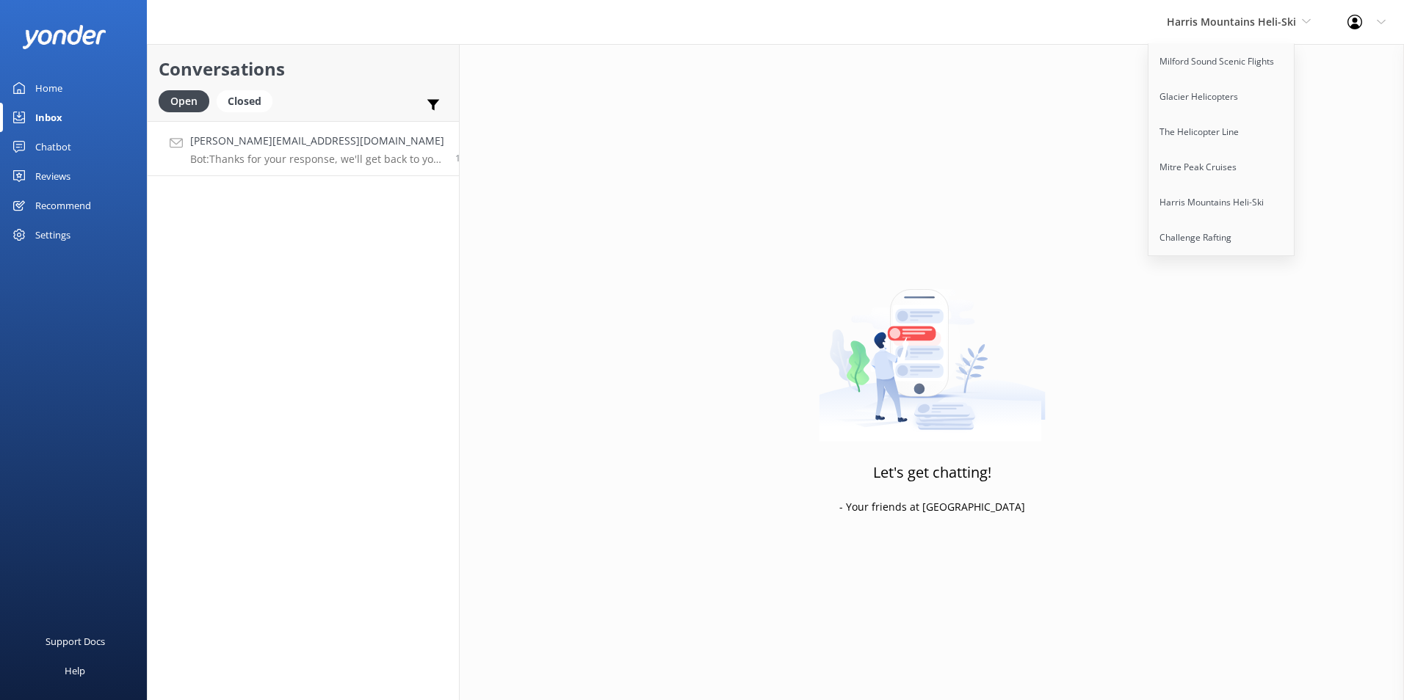
click at [320, 133] on h4 "[PERSON_NAME][EMAIL_ADDRESS][DOMAIN_NAME]" at bounding box center [317, 141] width 254 height 16
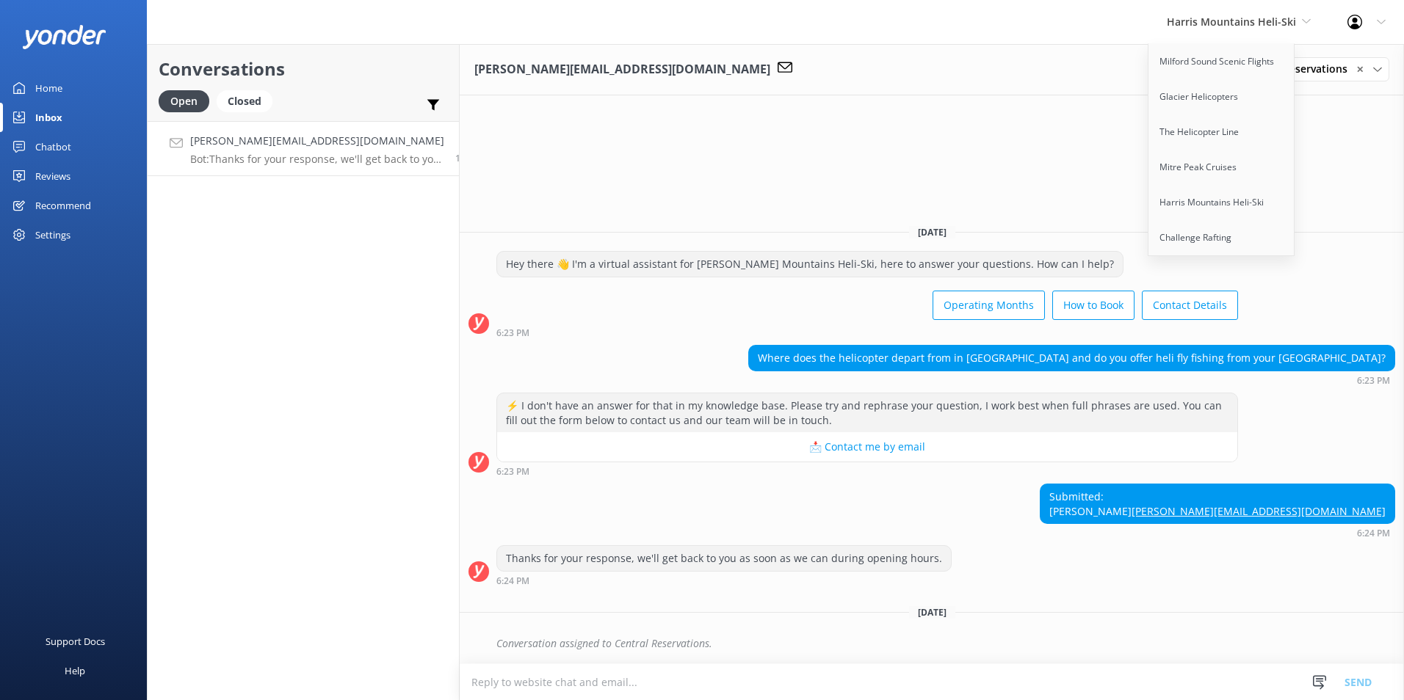
drag, startPoint x: 1279, startPoint y: 20, endPoint x: 1271, endPoint y: 35, distance: 17.4
click at [1278, 20] on span "Harris Mountains Heli-Ski" at bounding box center [1231, 22] width 129 height 14
drag, startPoint x: 1266, startPoint y: 20, endPoint x: 1239, endPoint y: 97, distance: 82.0
click at [1266, 21] on span "Harris Mountains Heli-Ski" at bounding box center [1231, 22] width 129 height 14
click at [1197, 235] on link "Challenge Rafting" at bounding box center [1221, 237] width 147 height 35
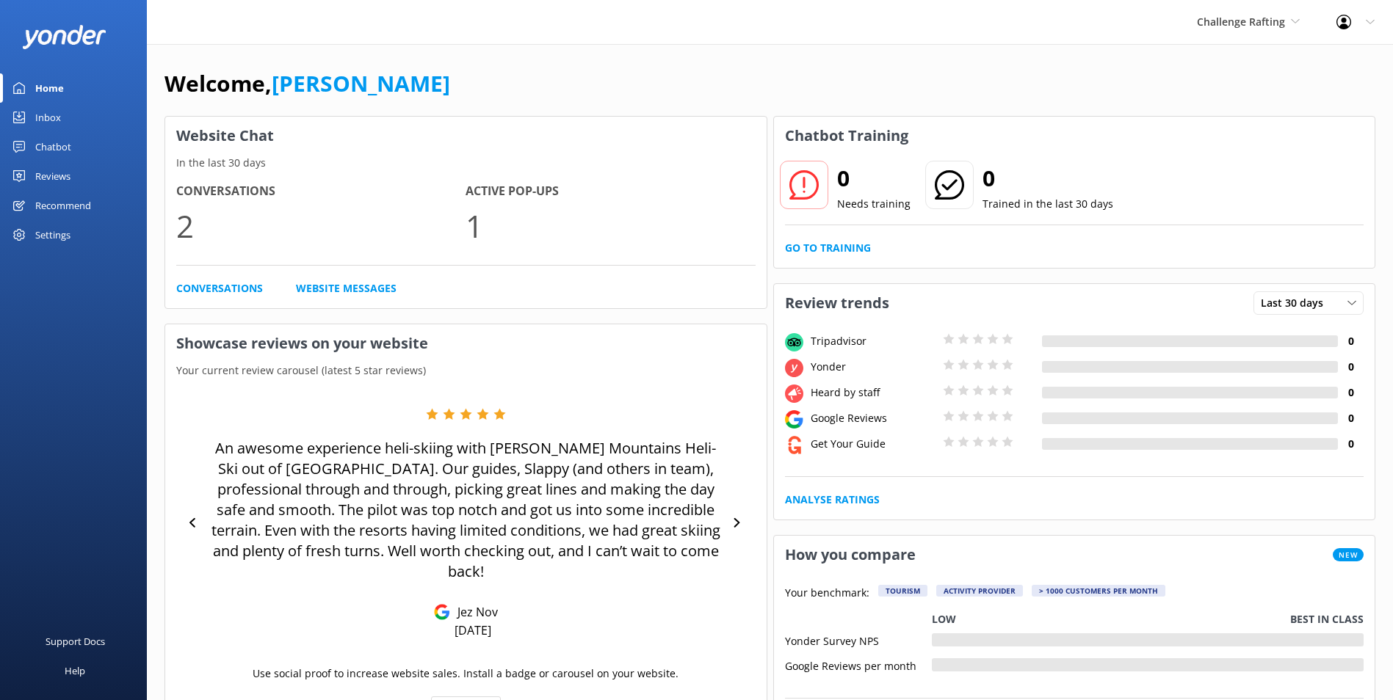
click at [60, 106] on link "Inbox" at bounding box center [73, 117] width 147 height 29
